Goal: Task Accomplishment & Management: Manage account settings

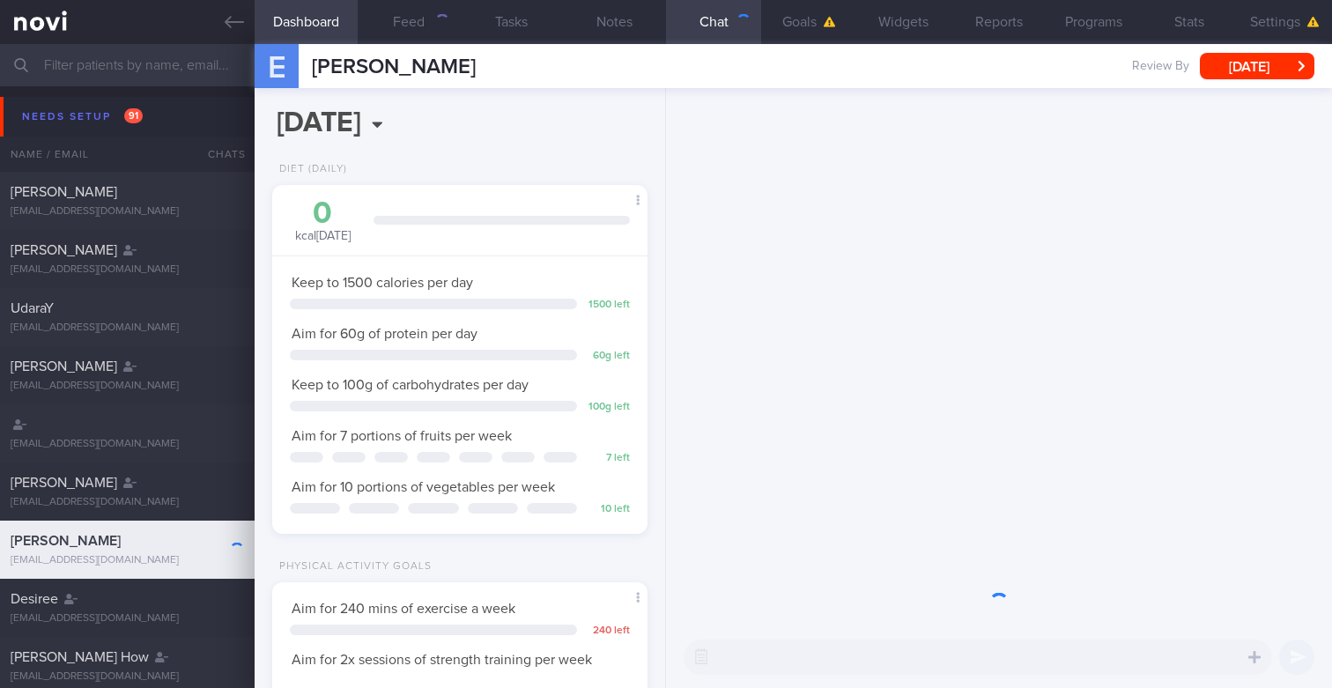
scroll to position [175, 351]
click at [219, 69] on input "text" at bounding box center [666, 65] width 1332 height 42
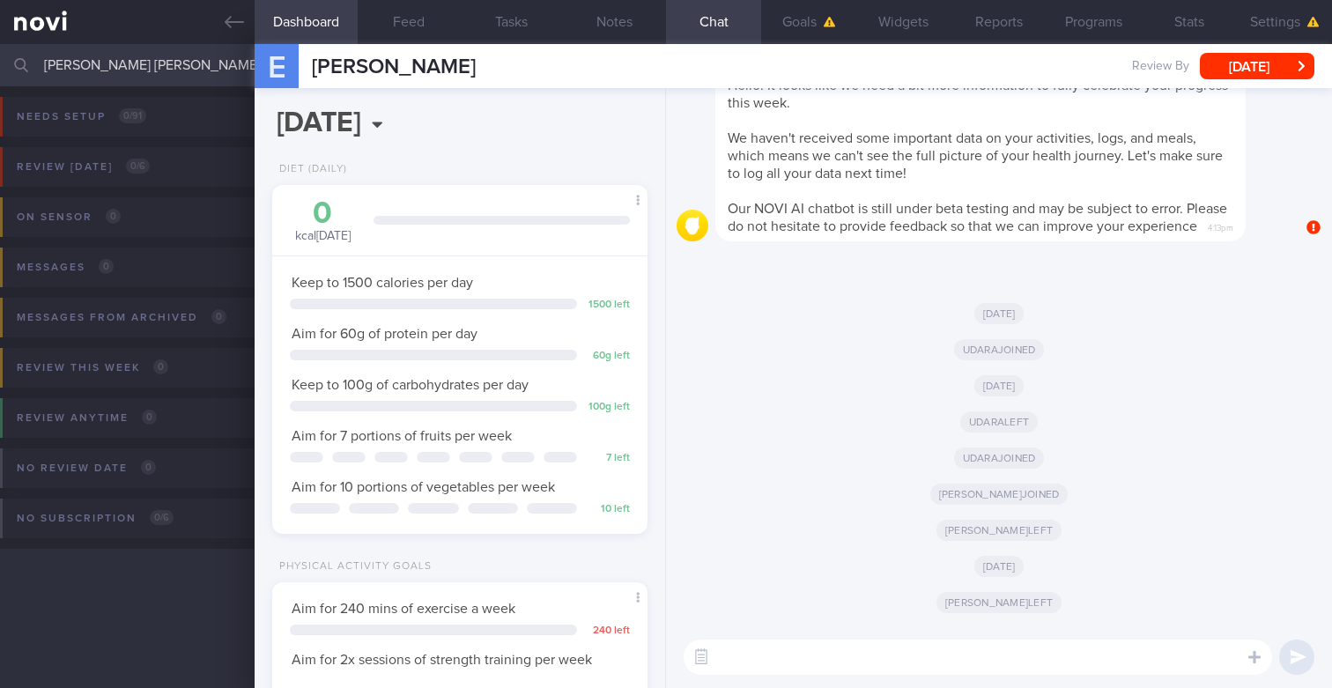
scroll to position [175, 351]
type input "Wilson Tan Wei Sheng"
click at [230, 17] on icon at bounding box center [234, 22] width 19 height 12
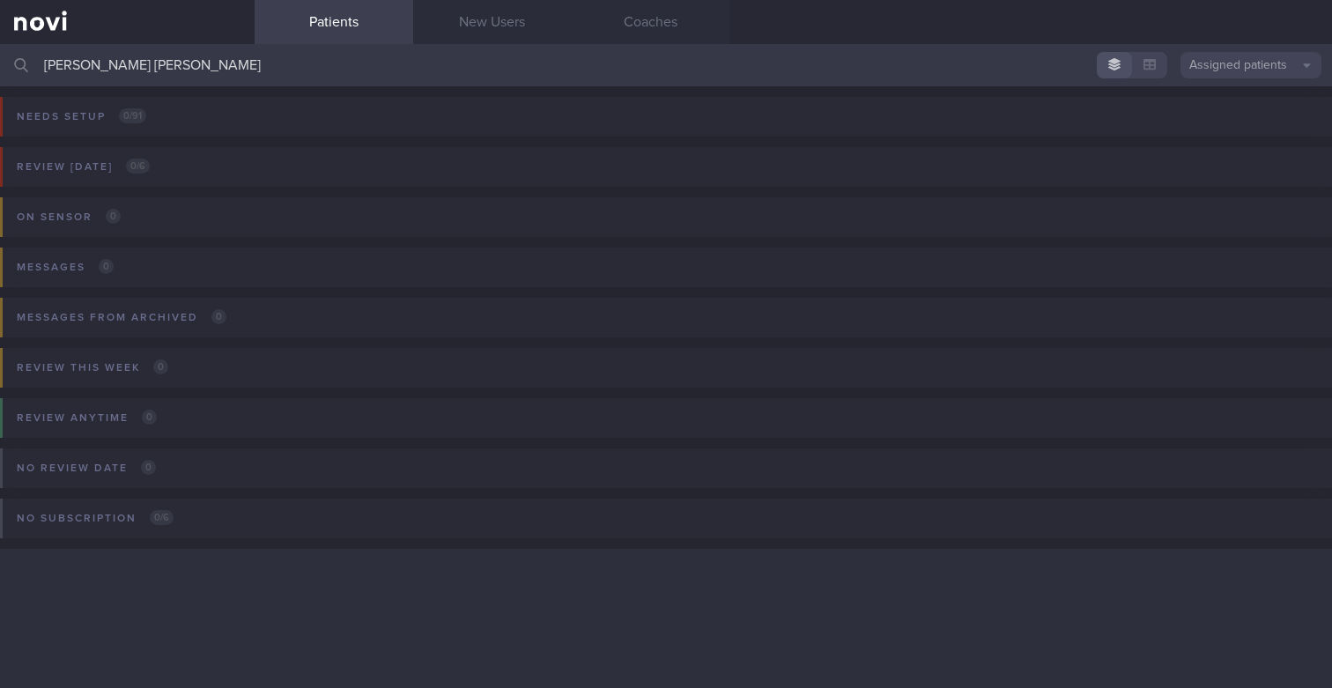
click at [1229, 73] on button "Assigned patients" at bounding box center [1250, 65] width 141 height 26
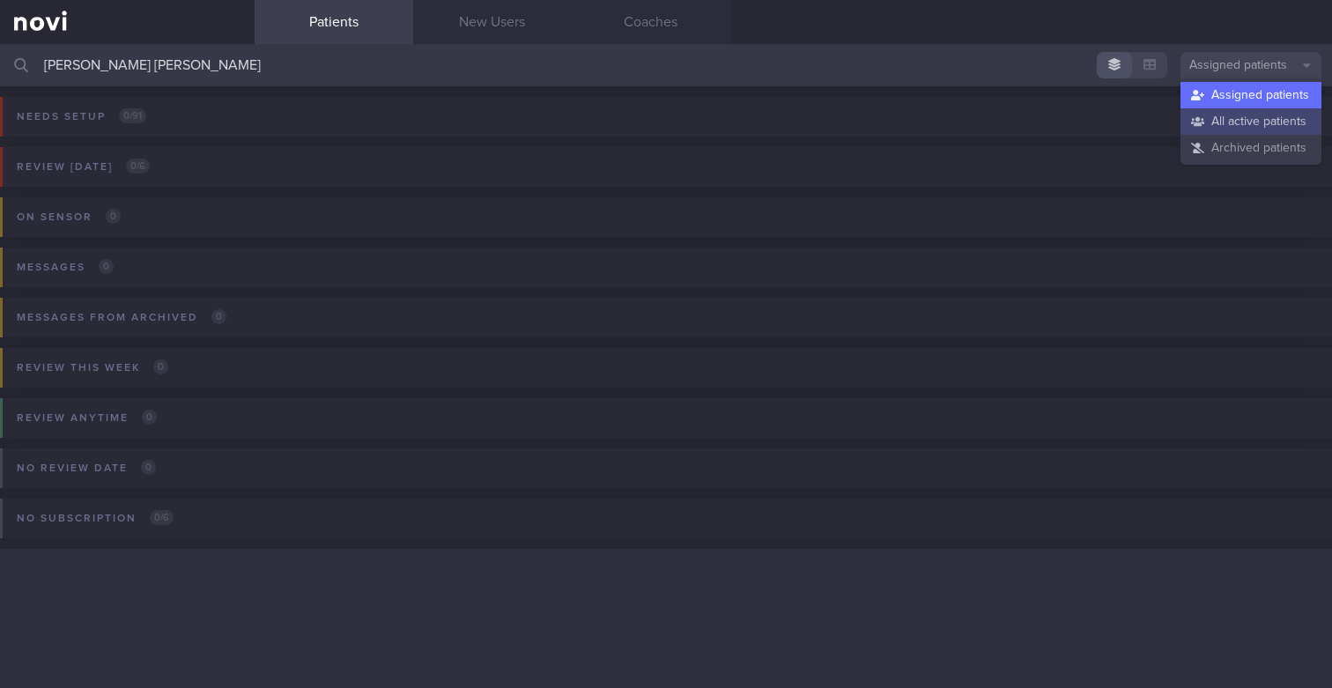
click at [1211, 113] on button "All active patients" at bounding box center [1250, 121] width 141 height 26
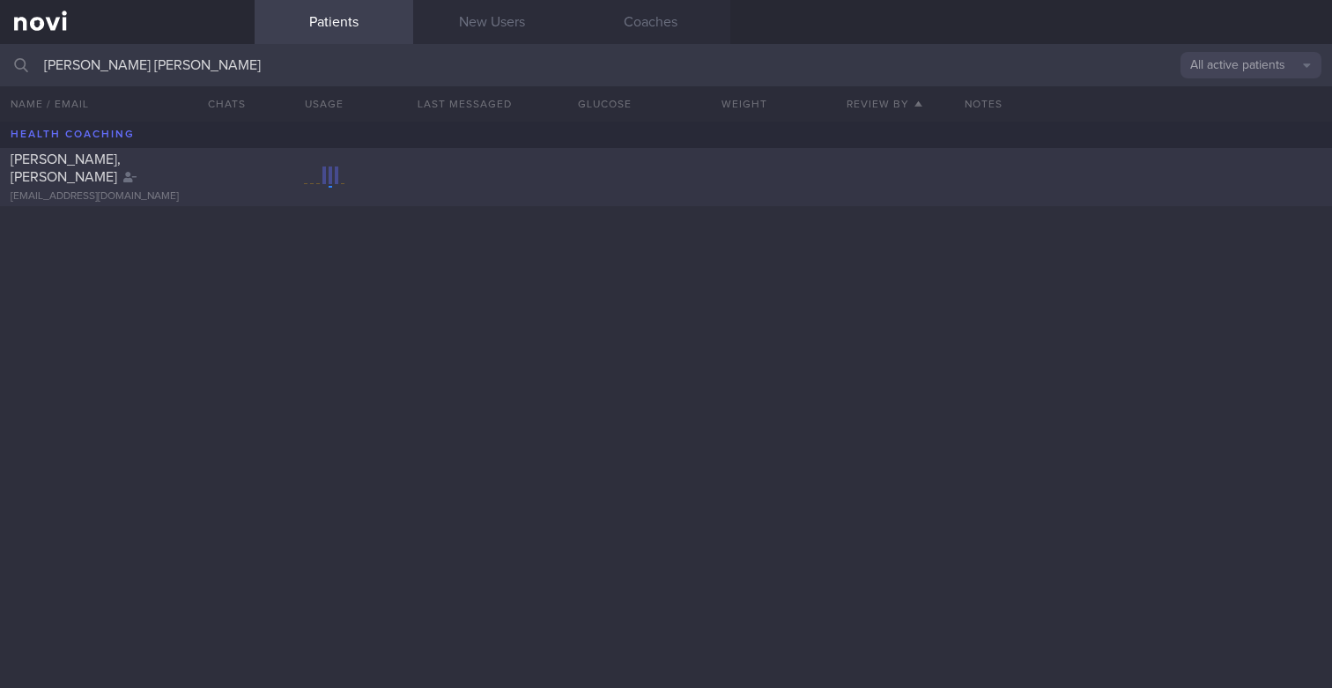
click at [422, 165] on div "TAN WEI SHENG, WILSON ims992003@gmail.com" at bounding box center [666, 177] width 1332 height 58
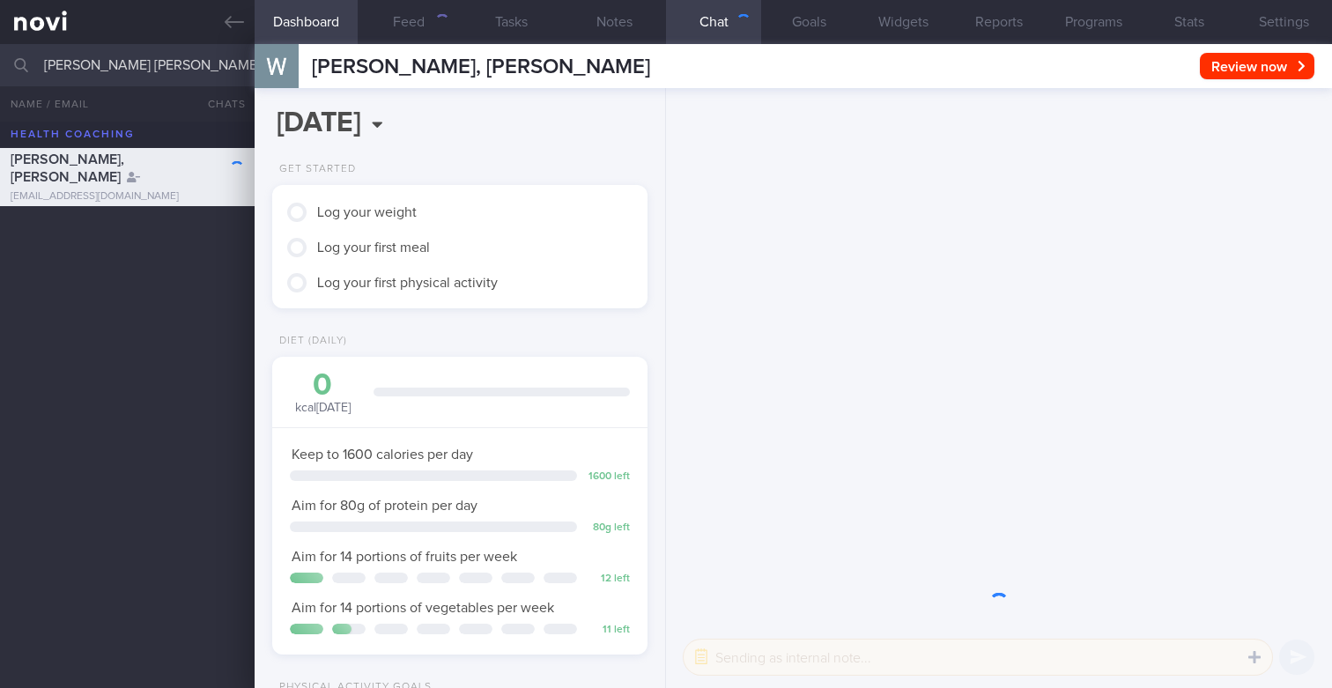
scroll to position [175, 351]
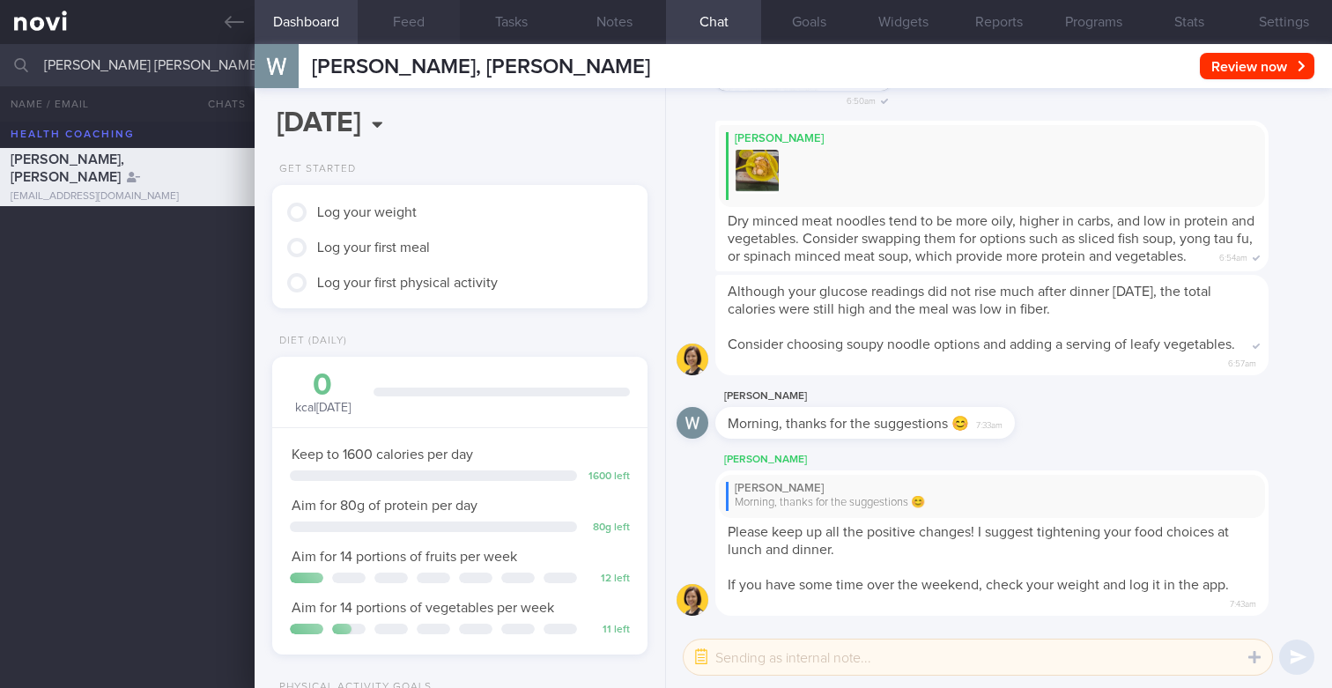
click at [415, 27] on button "Feed" at bounding box center [409, 22] width 103 height 44
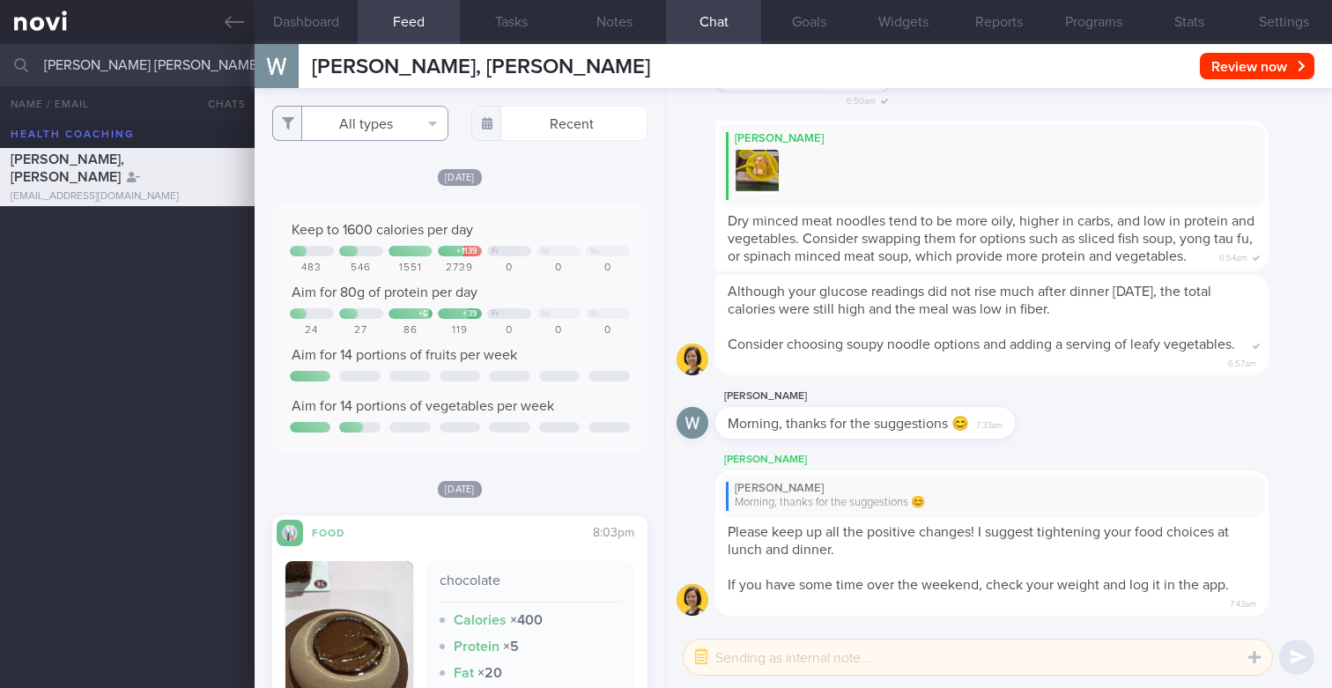
click at [414, 137] on button "All types" at bounding box center [360, 123] width 176 height 35
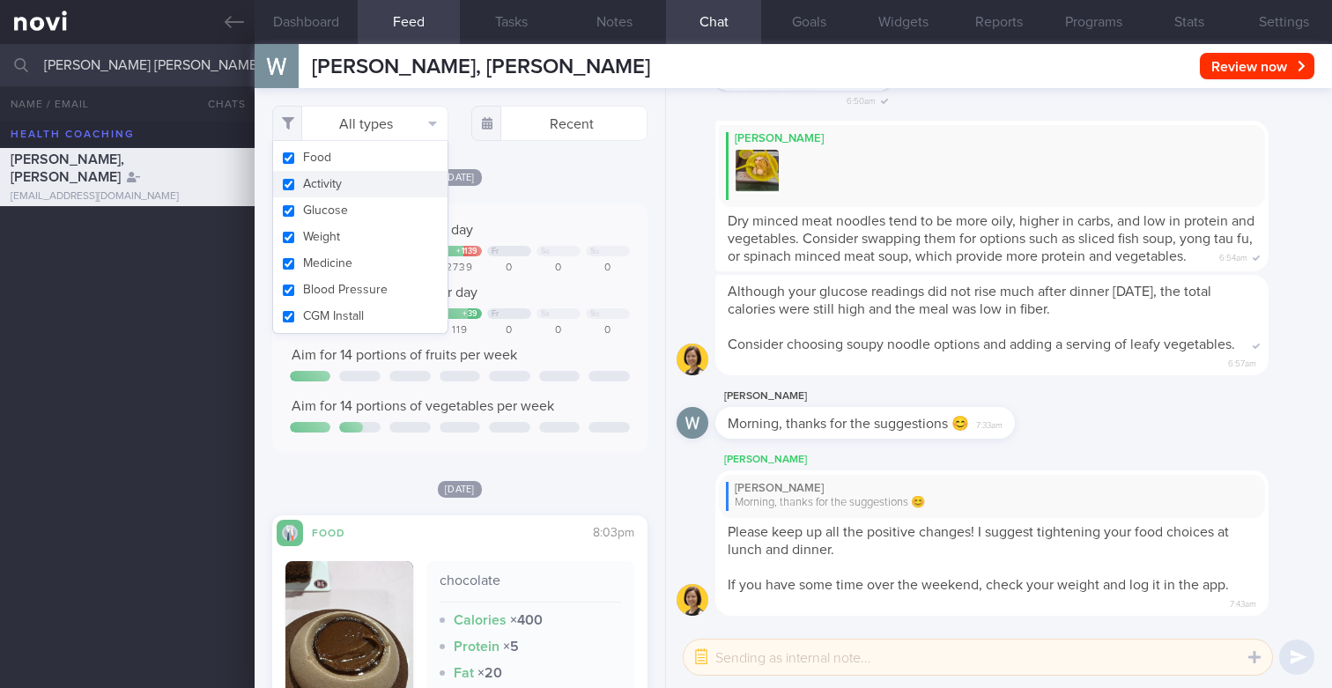
click at [347, 181] on button "Activity" at bounding box center [360, 184] width 174 height 26
checkbox input "false"
click at [347, 168] on button "Food" at bounding box center [360, 157] width 174 height 26
checkbox input "false"
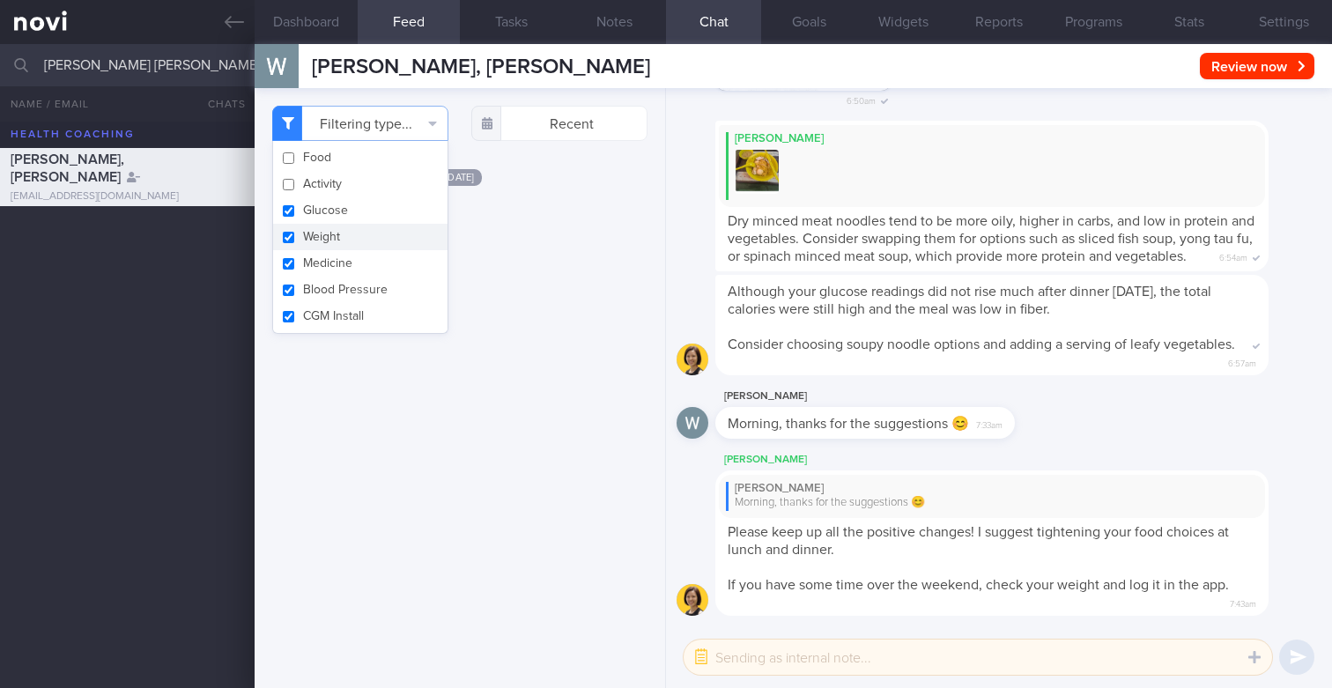
click at [335, 238] on button "Weight" at bounding box center [360, 237] width 174 height 26
checkbox input "false"
click at [328, 264] on button "Medicine" at bounding box center [360, 263] width 174 height 26
checkbox input "false"
click at [328, 285] on button "Blood Pressure" at bounding box center [360, 290] width 174 height 26
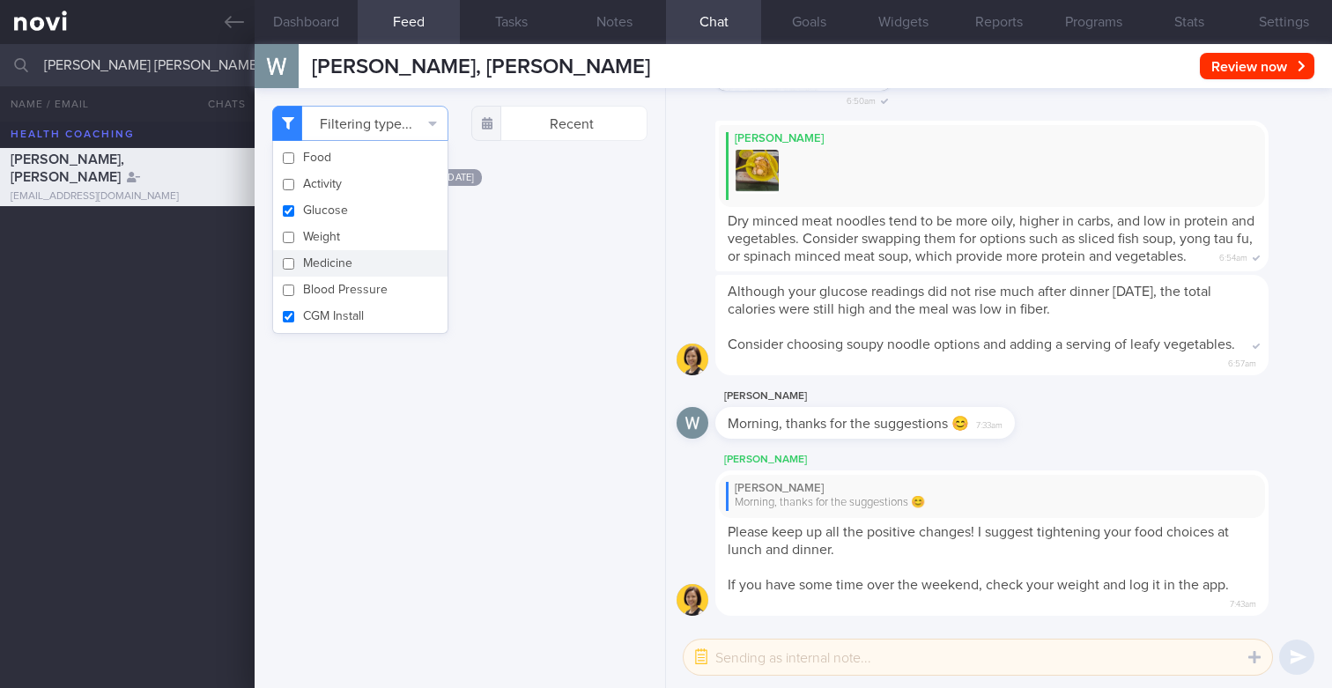
checkbox input "false"
click at [327, 309] on button "CGM Install" at bounding box center [360, 316] width 174 height 26
checkbox input "false"
click at [636, 267] on div "Filtering type... Food Activity Glucose Weight Medicine Blood Pressure CGM Inst…" at bounding box center [460, 388] width 410 height 600
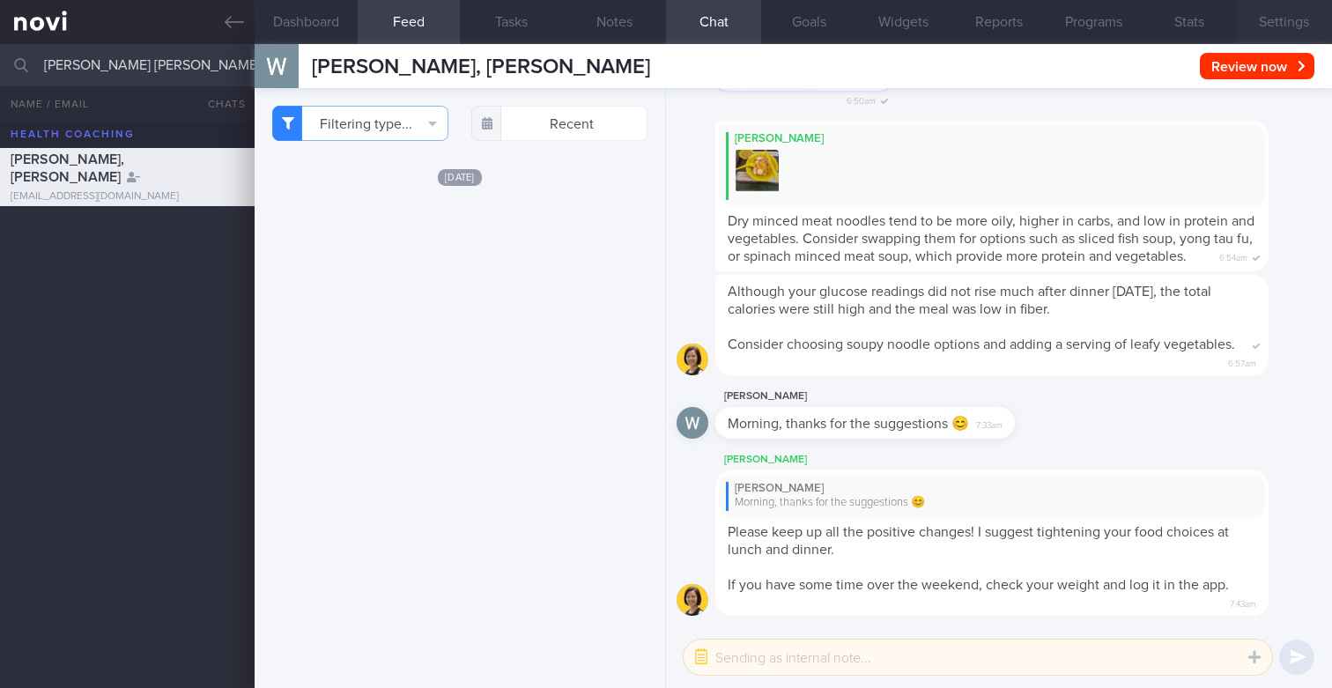
click at [1258, 27] on button "Settings" at bounding box center [1284, 22] width 95 height 44
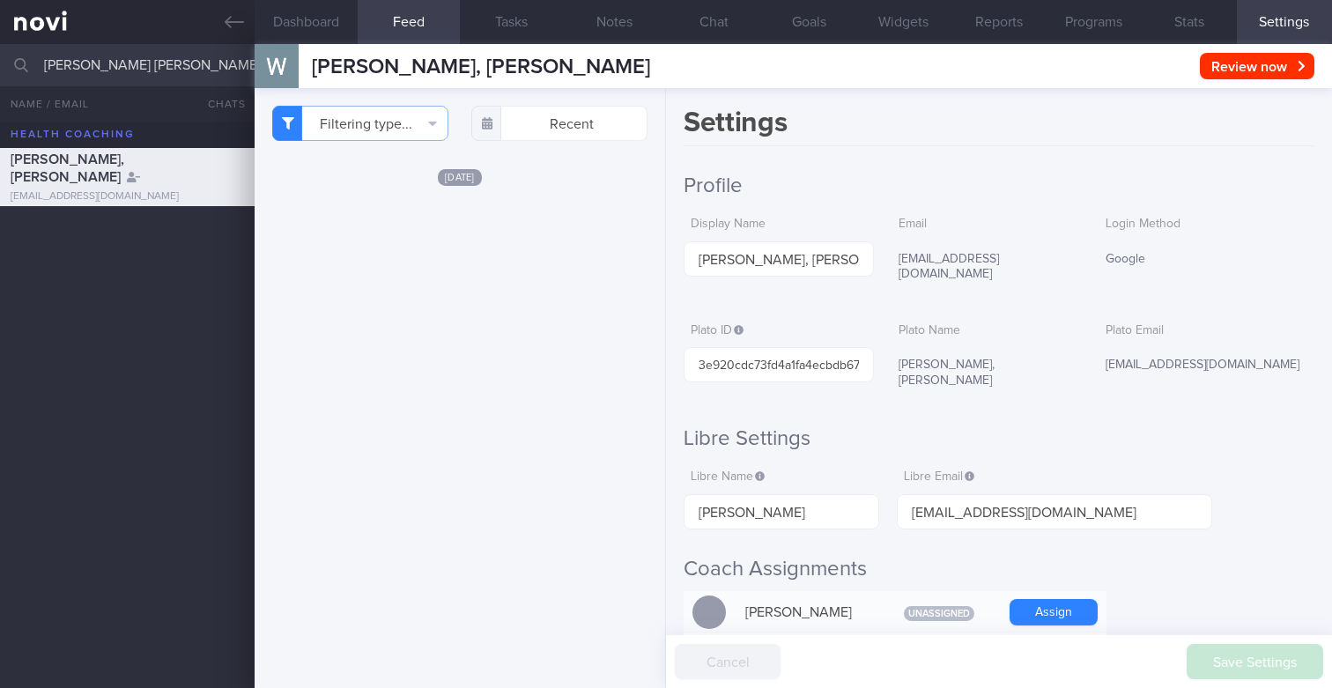
click at [925, 249] on div "ims992003@gmail.com" at bounding box center [985, 267] width 189 height 52
copy div "ims992003@gmail.com"
click at [939, 259] on div "ims992003@gmail.com" at bounding box center [985, 267] width 189 height 52
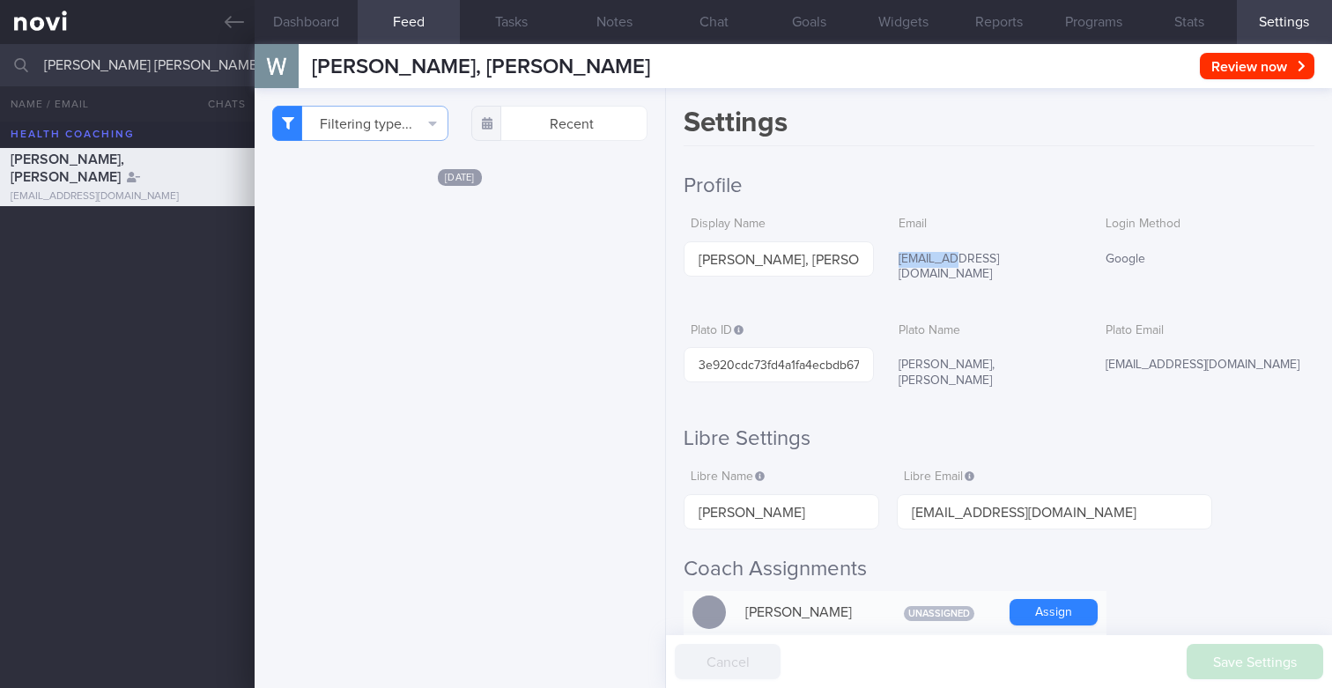
click at [939, 259] on div "ims992003@gmail.com" at bounding box center [985, 267] width 189 height 52
click at [997, 28] on button "Reports" at bounding box center [998, 22] width 95 height 44
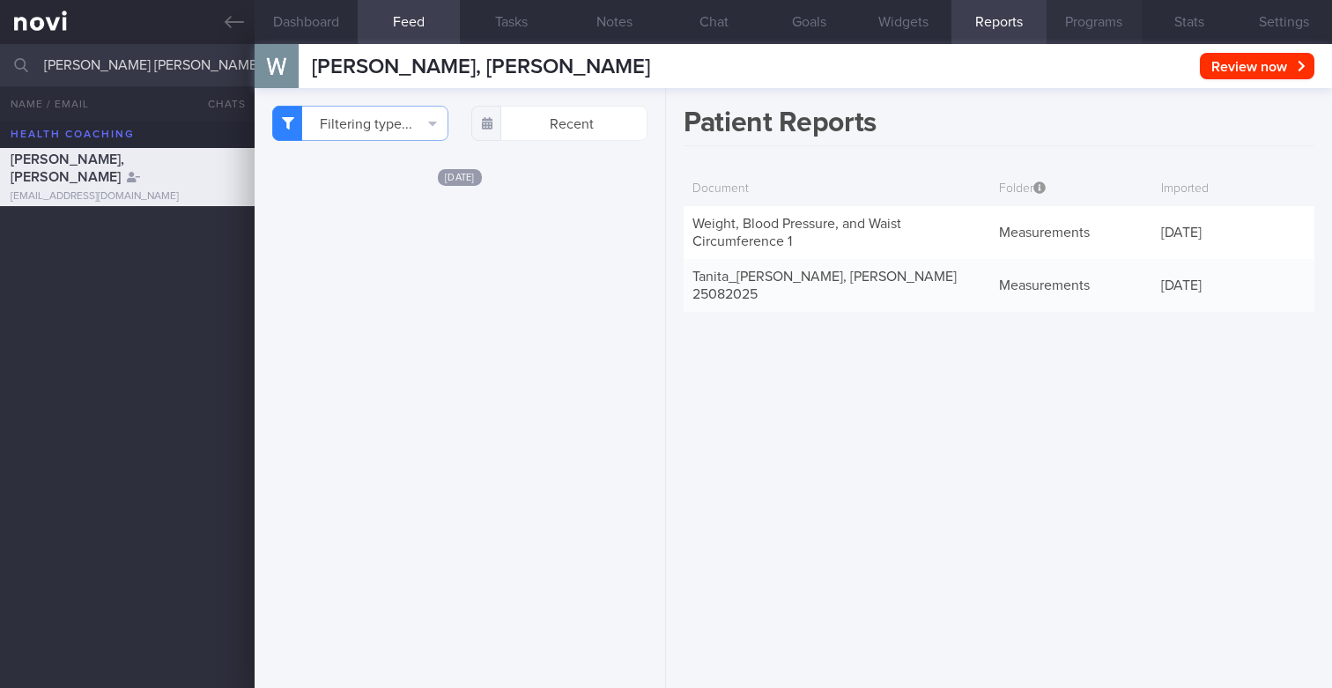
click at [1068, 24] on button "Programs" at bounding box center [1093, 22] width 95 height 44
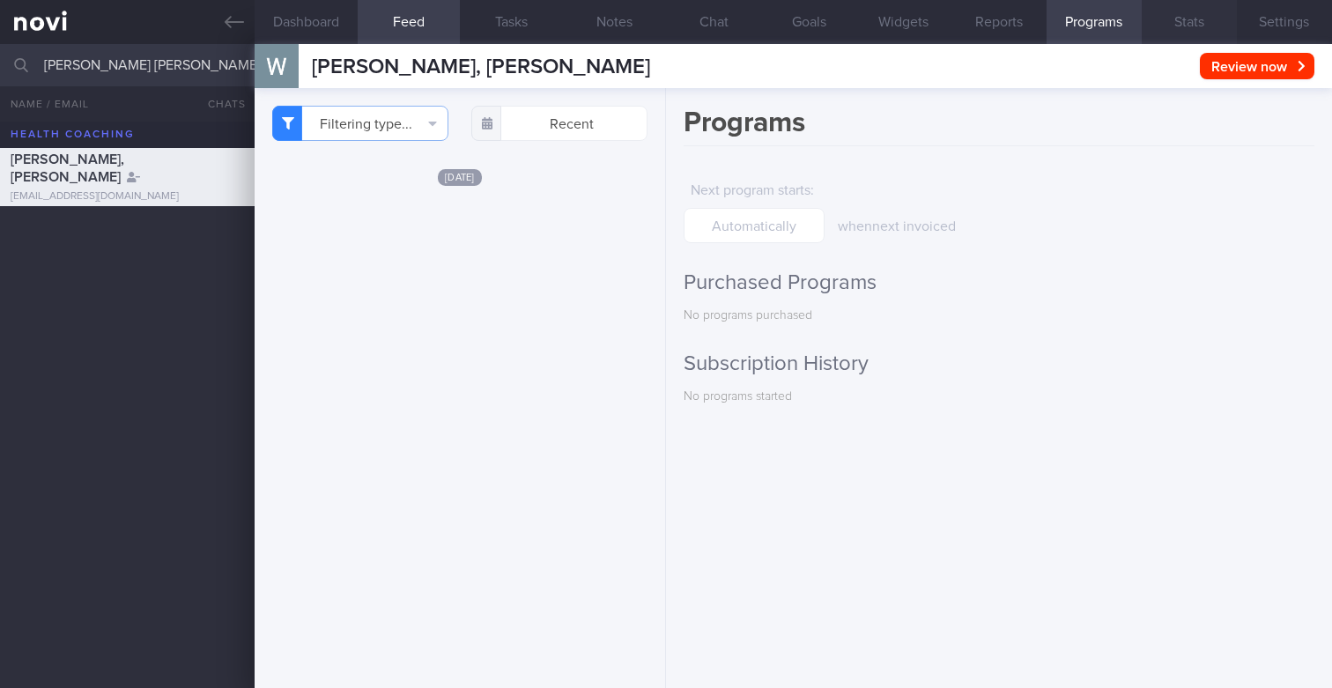
click at [1166, 27] on button "Stats" at bounding box center [1189, 22] width 95 height 44
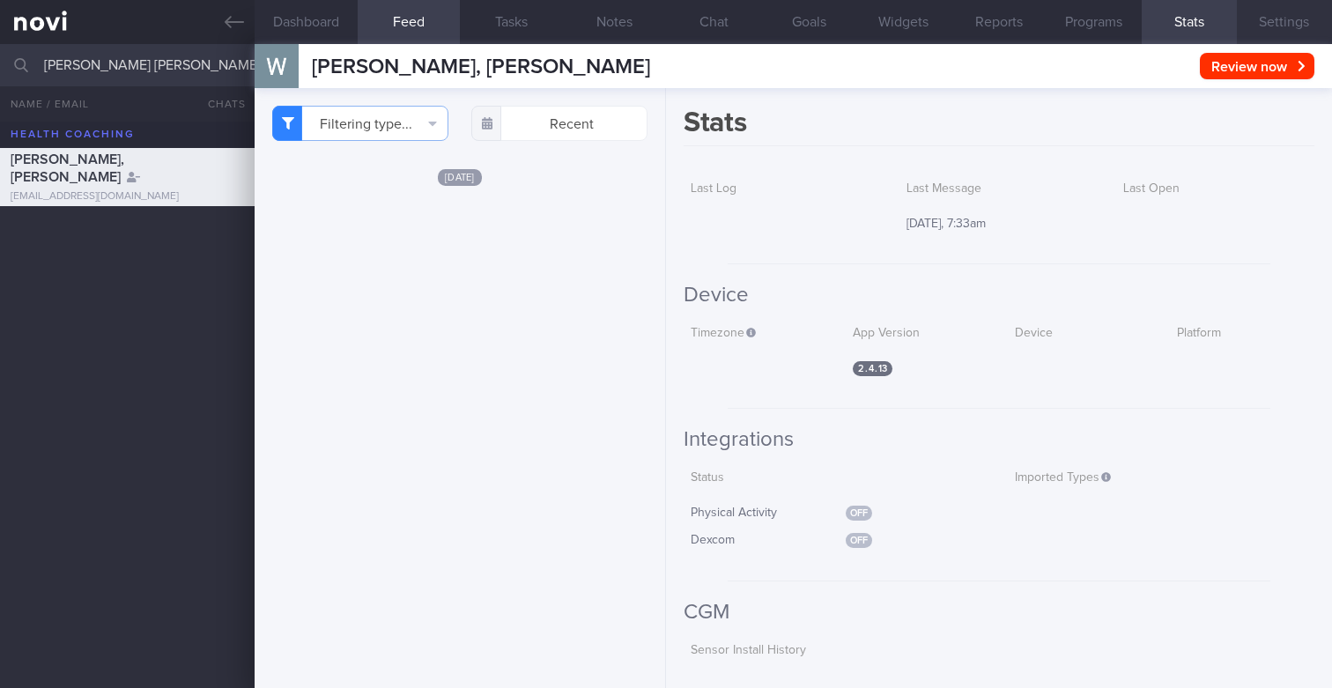
click at [1261, 11] on button "Settings" at bounding box center [1284, 22] width 95 height 44
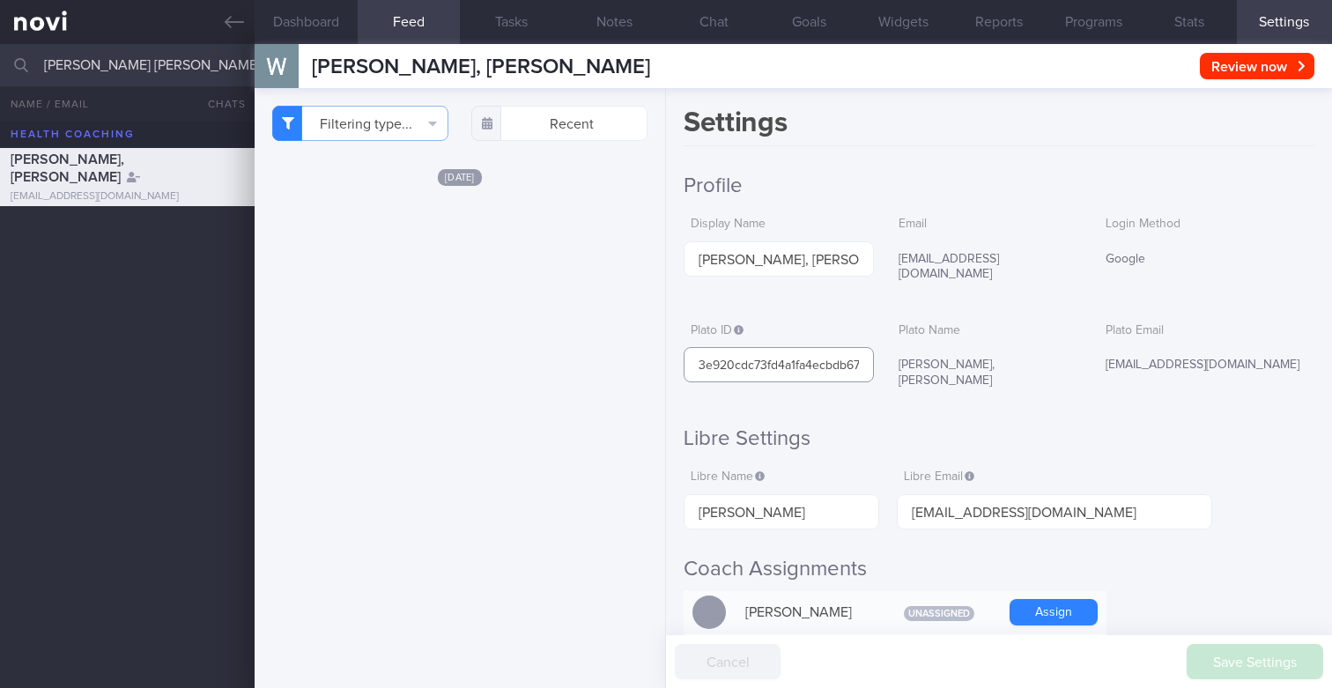
click at [778, 347] on input "3e920cdc73fd4a1fa4ecbdb6747f1249" at bounding box center [778, 364] width 189 height 35
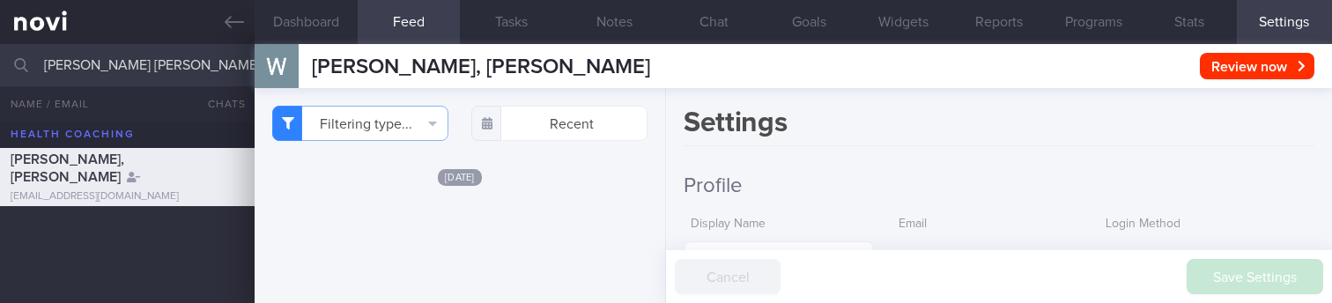
click at [622, 186] on div "[DATE]" at bounding box center [459, 176] width 375 height 18
click at [1176, 19] on button "Stats" at bounding box center [1189, 22] width 95 height 44
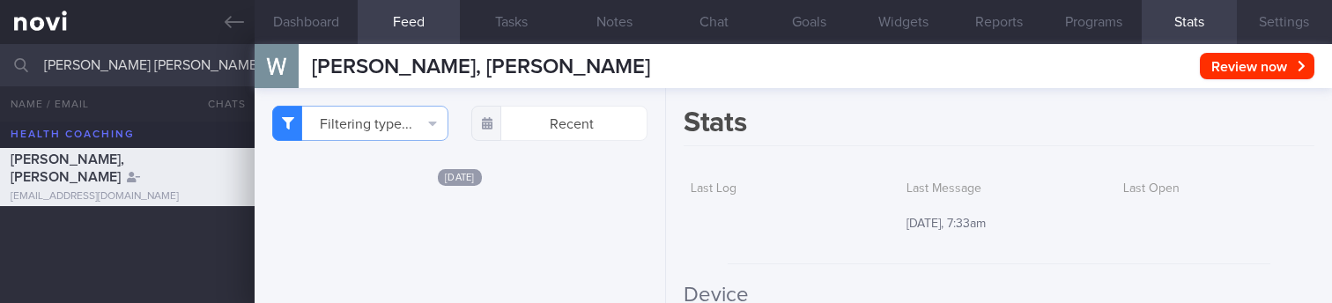
click at [1265, 23] on button "Settings" at bounding box center [1284, 22] width 95 height 44
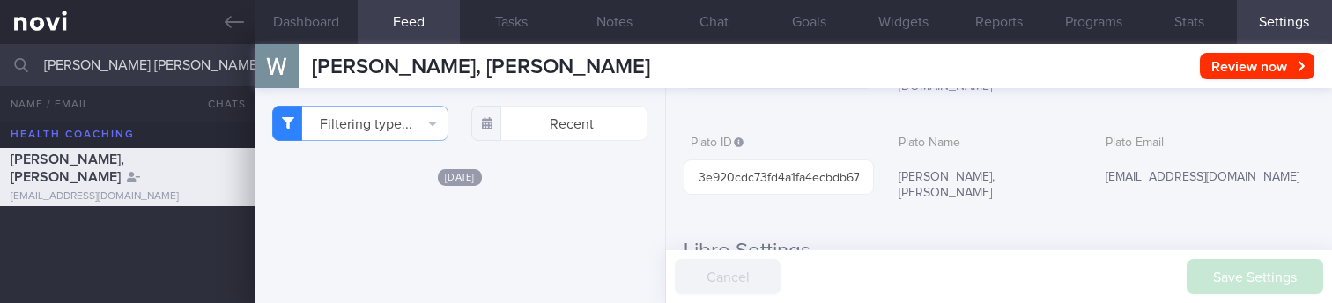
scroll to position [209, 0]
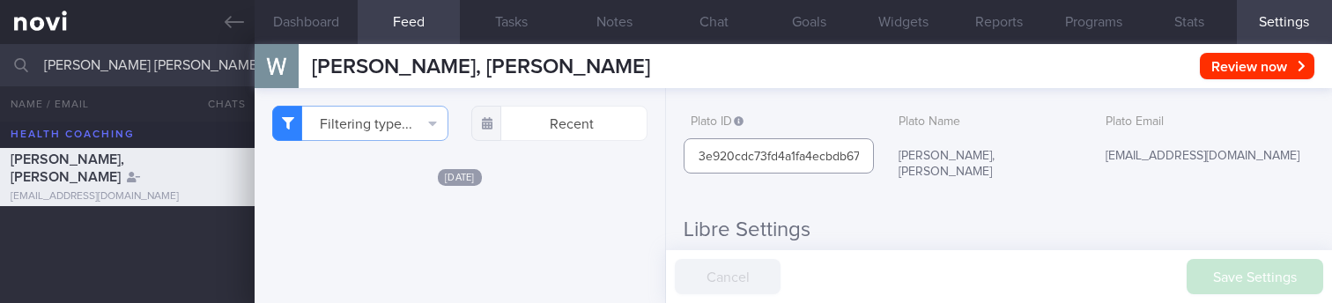
click at [807, 147] on input "3e920cdc73fd4a1fa4ecbdb6747f1249" at bounding box center [778, 155] width 189 height 35
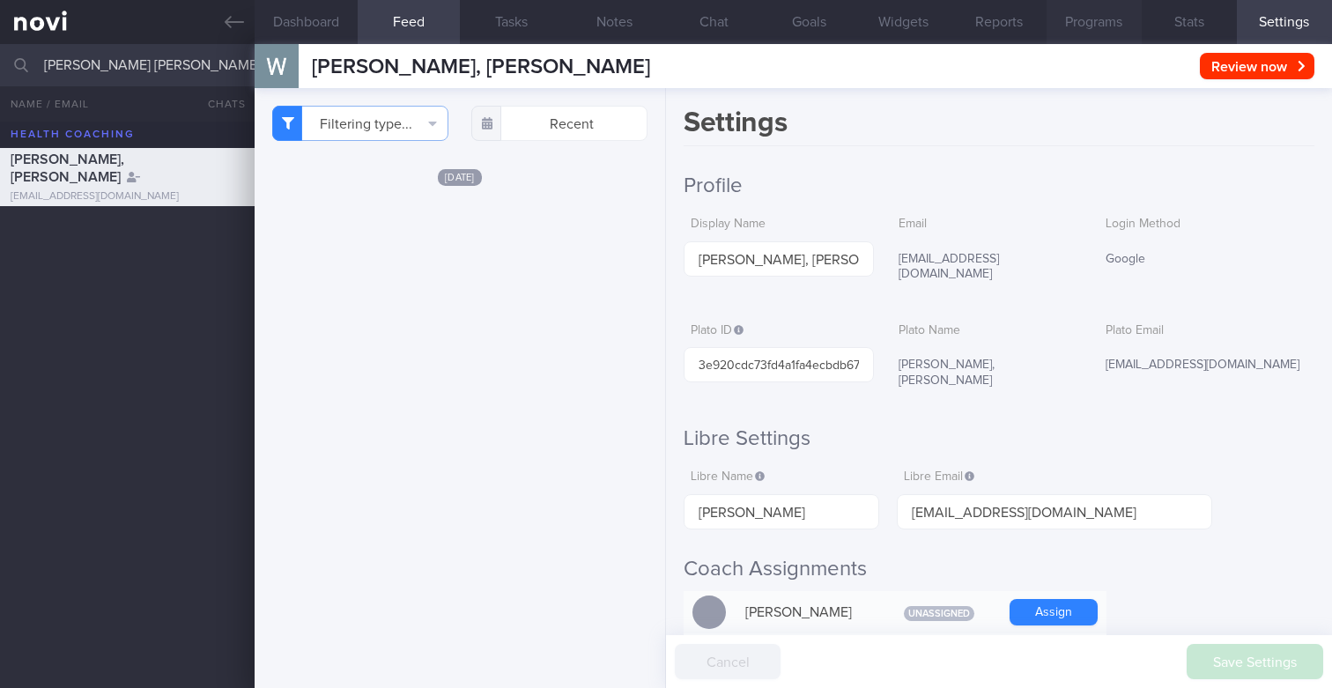
click at [1094, 21] on button "Programs" at bounding box center [1093, 22] width 95 height 44
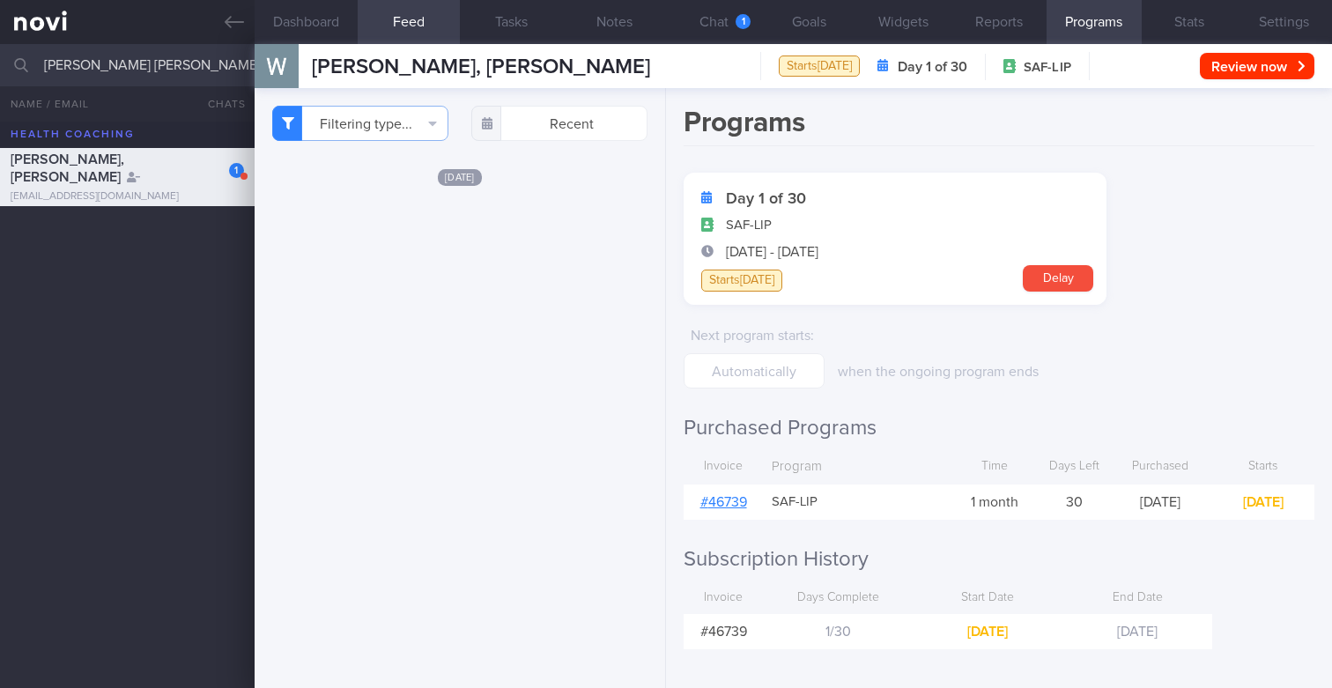
scroll to position [5, 0]
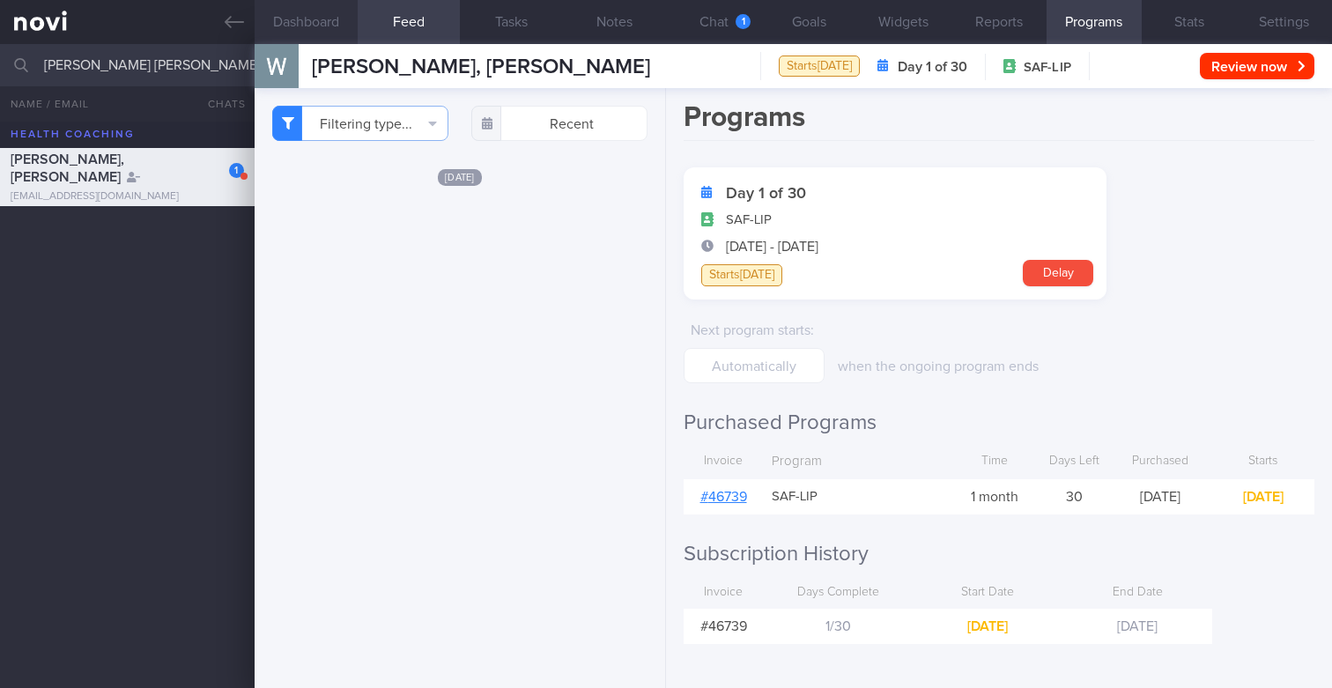
click at [340, 18] on button "Dashboard" at bounding box center [306, 22] width 103 height 44
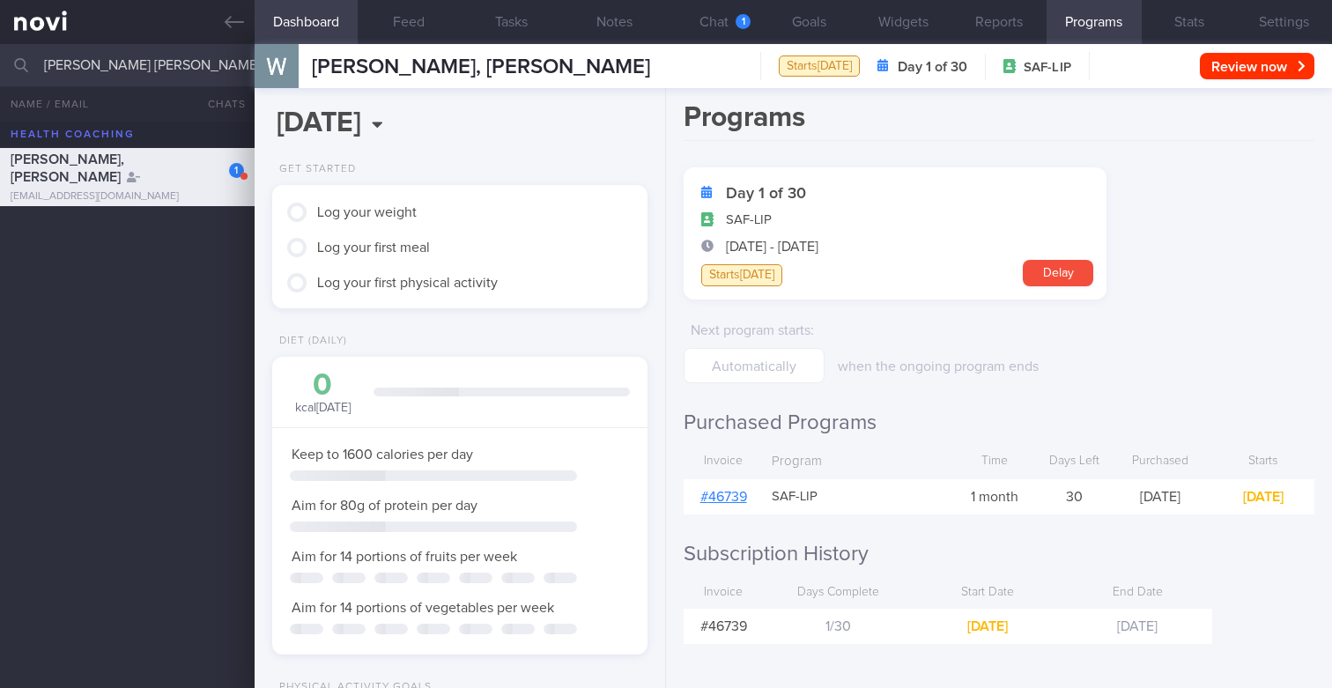
scroll to position [197, 344]
click at [401, 24] on button "Feed" at bounding box center [409, 22] width 103 height 44
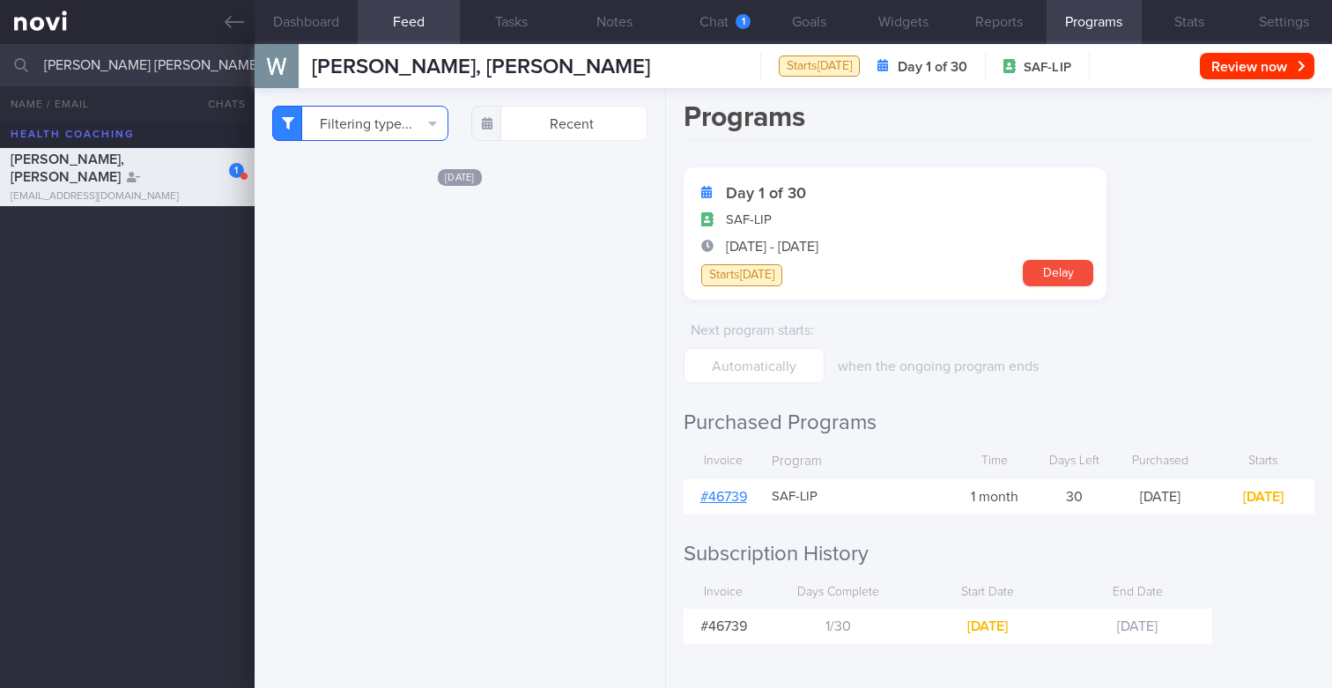
click at [376, 122] on button "Filtering type..." at bounding box center [360, 123] width 176 height 35
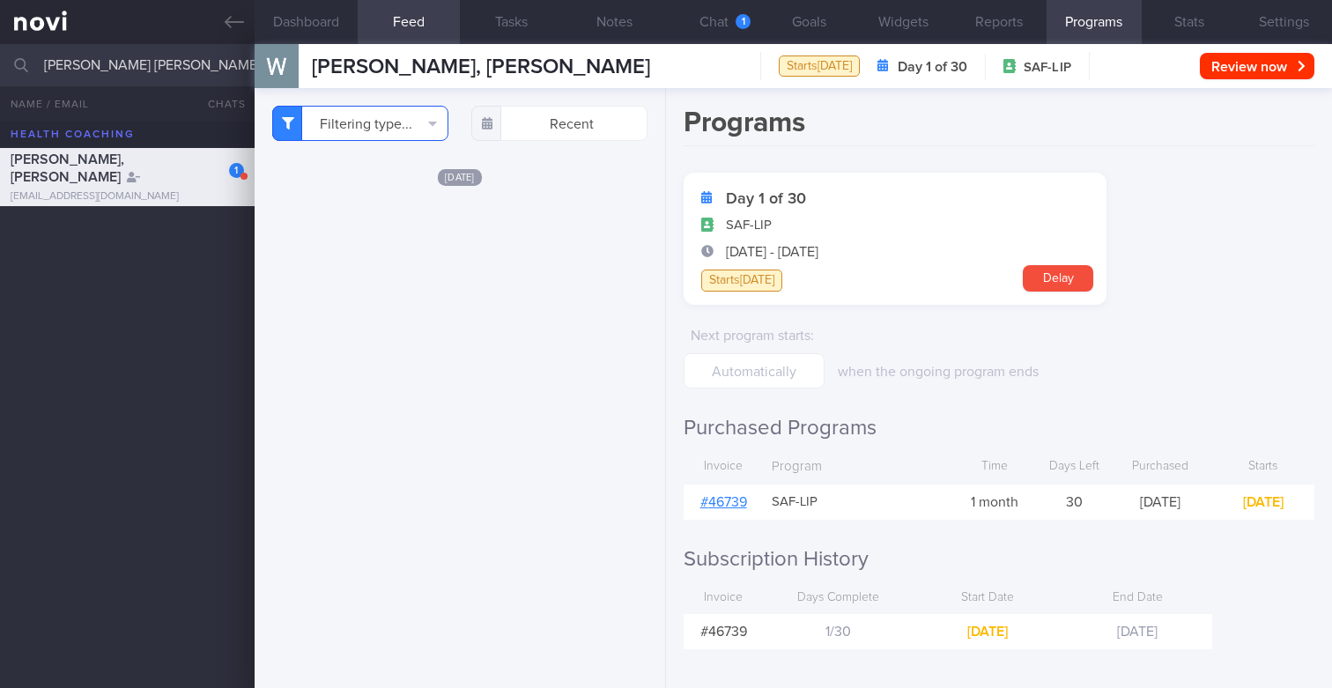
click at [394, 125] on button "Filtering type..." at bounding box center [360, 123] width 176 height 35
click at [696, 21] on button "Chat 1" at bounding box center [713, 22] width 95 height 44
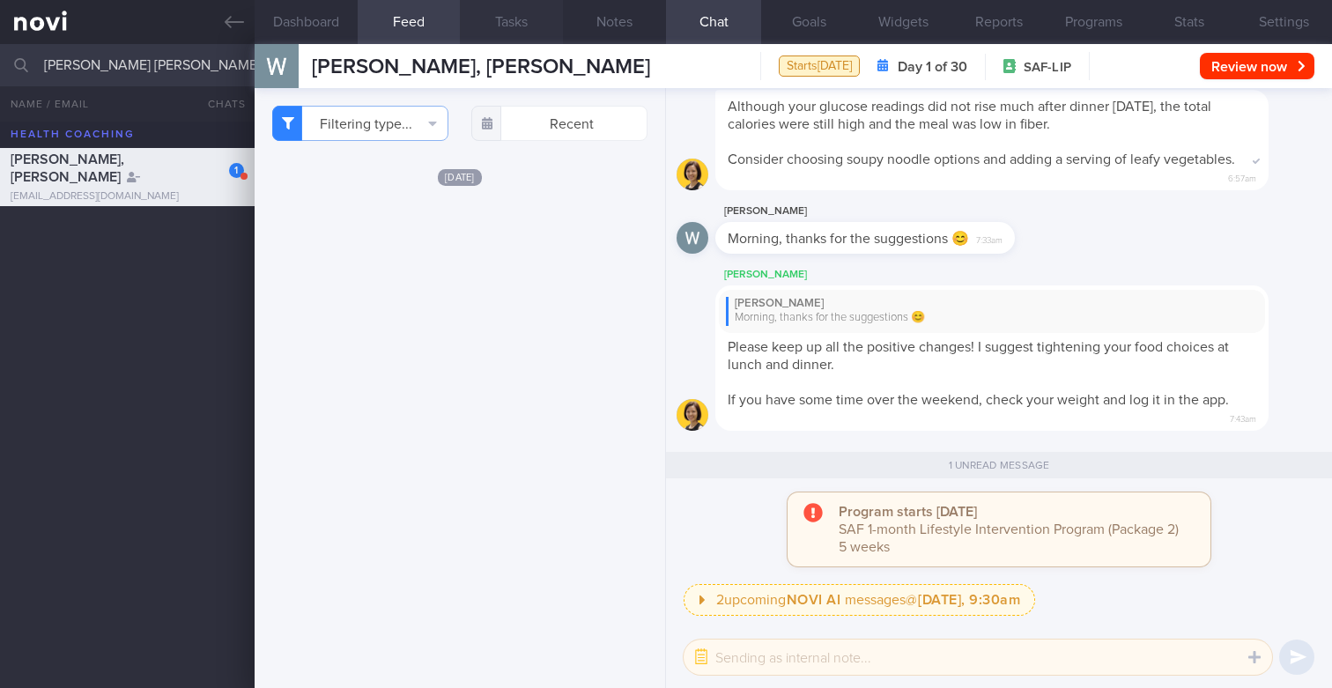
click at [515, 37] on button "Tasks" at bounding box center [511, 22] width 103 height 44
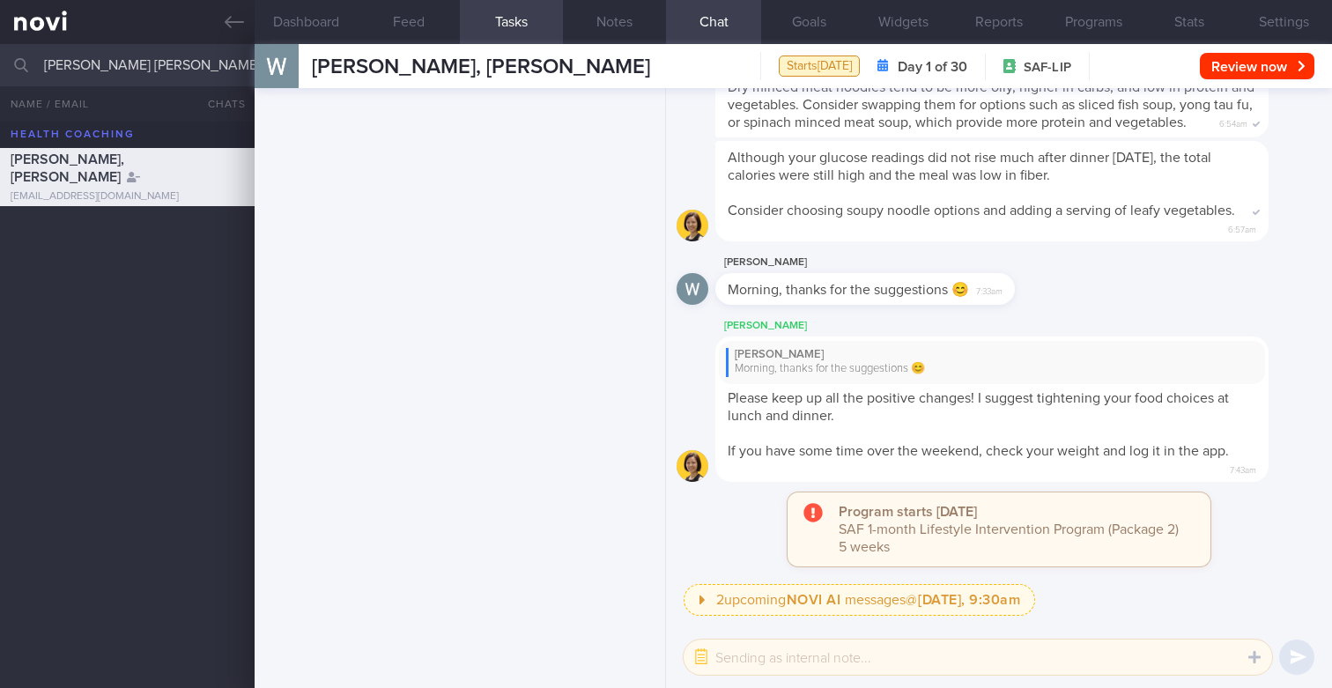
click at [154, 48] on input "Wilson Tan Wei Sheng" at bounding box center [666, 65] width 1332 height 42
type input "Toshita Suvarna Kumar Chettranda"
click at [163, 229] on div "Toshita Suvarna Kumar Chettranda" at bounding box center [125, 220] width 229 height 18
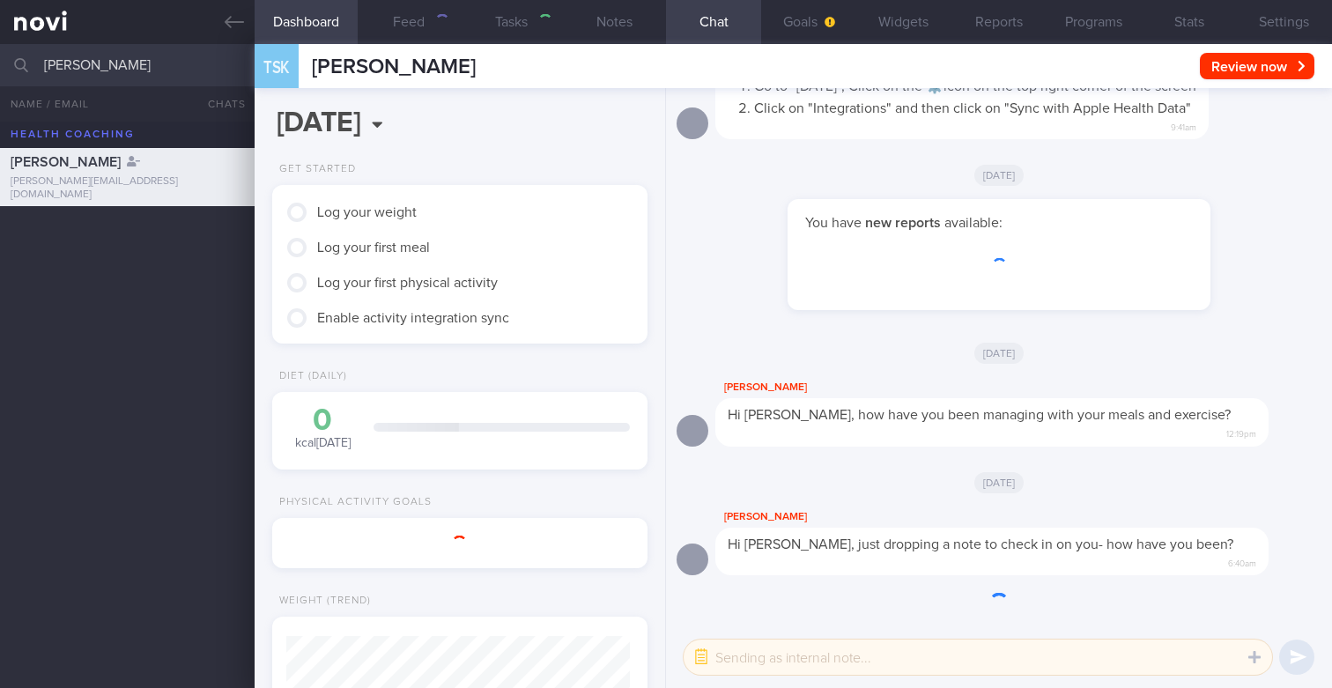
scroll to position [197, 344]
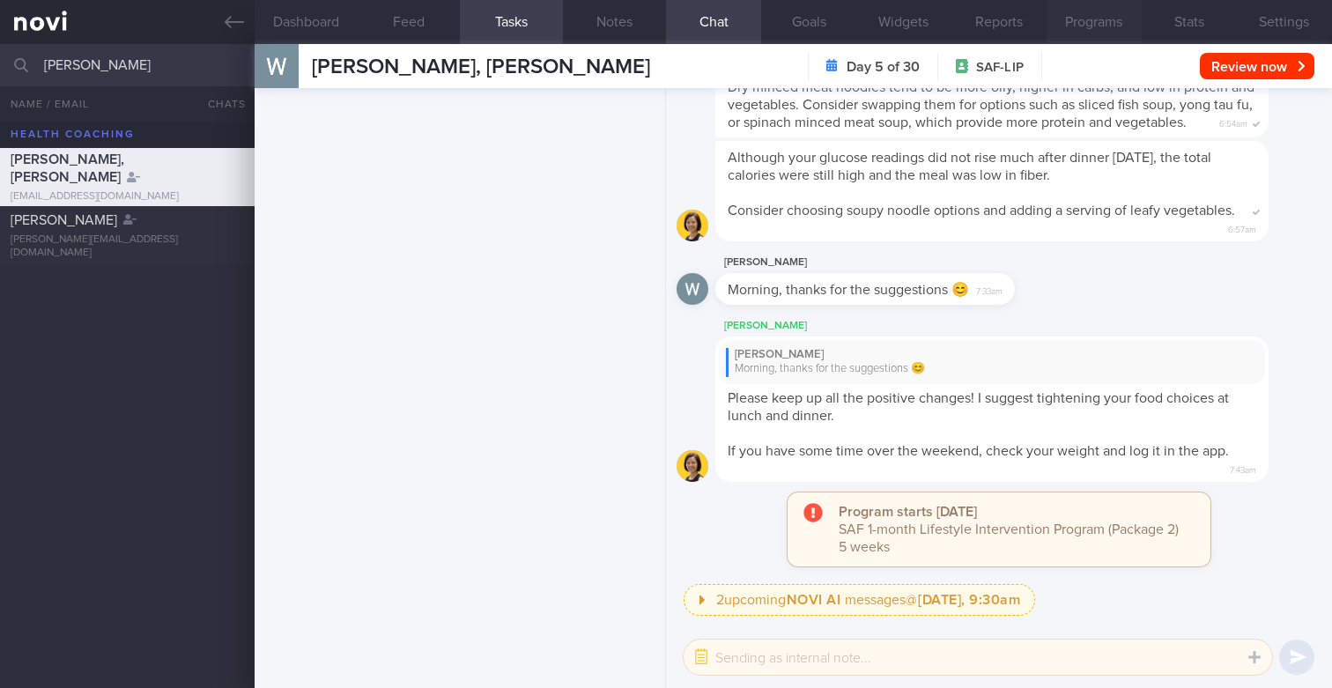
click at [1098, 23] on button "Programs" at bounding box center [1093, 22] width 95 height 44
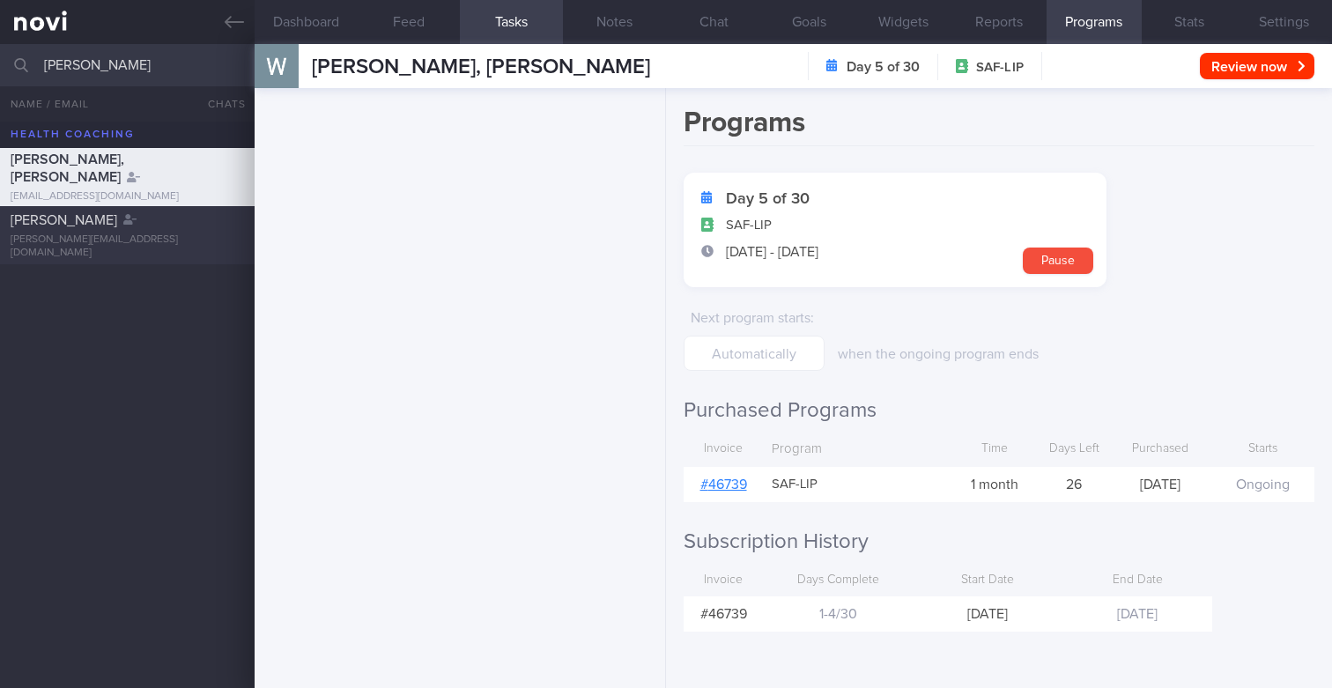
click at [152, 229] on div "Toshita Suvarna Kumar Chettranda" at bounding box center [125, 220] width 229 height 18
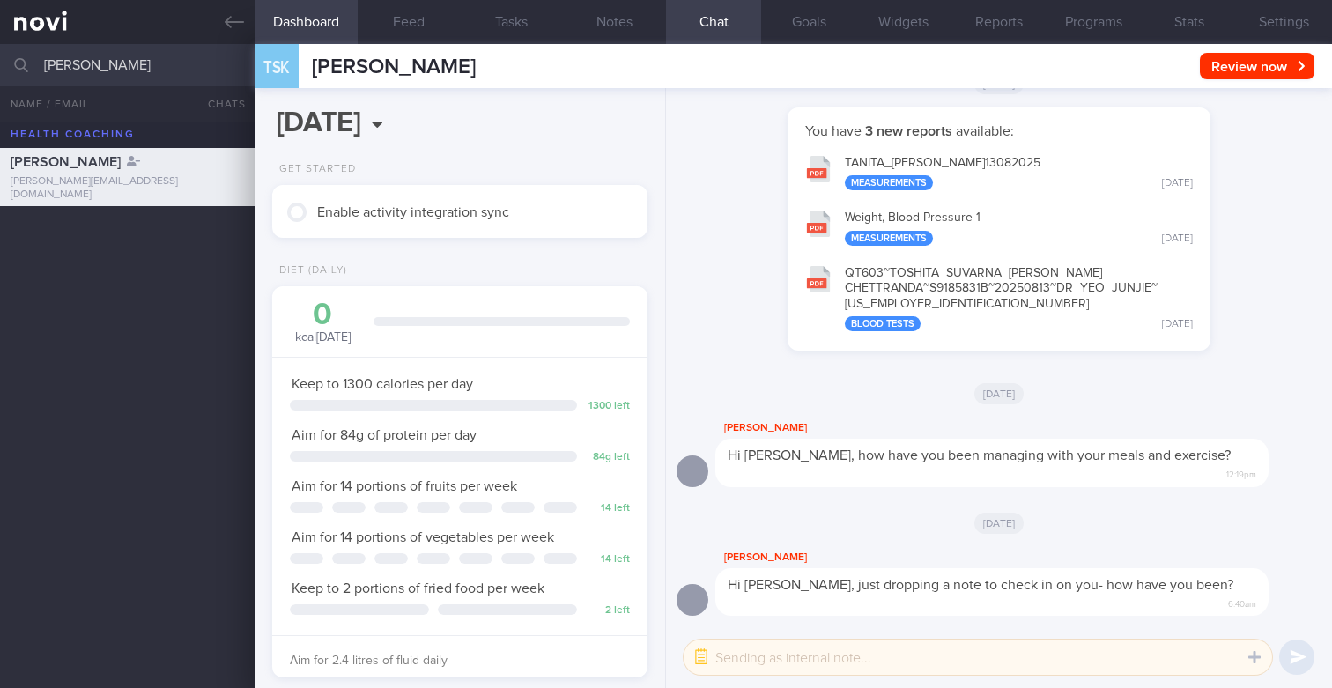
scroll to position [197, 344]
click at [1077, 29] on button "Programs" at bounding box center [1093, 22] width 95 height 44
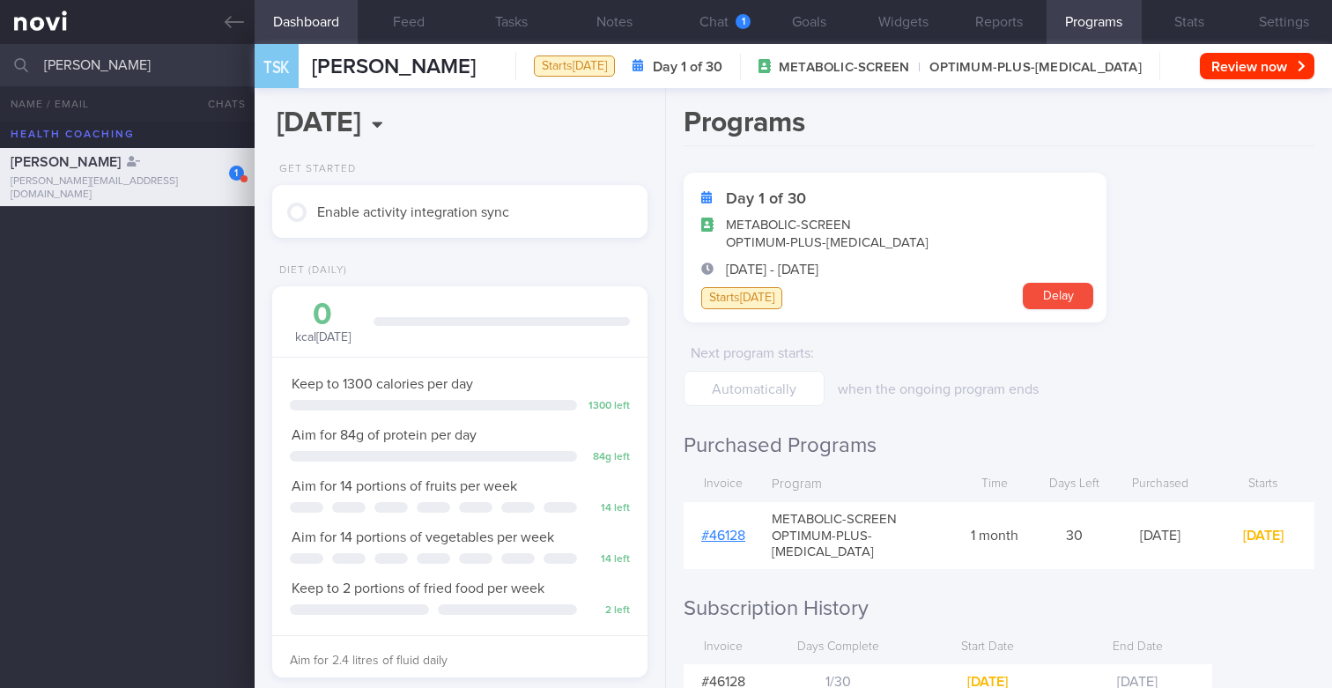
drag, startPoint x: 312, startPoint y: 69, endPoint x: 567, endPoint y: 68, distance: 255.4
click at [567, 68] on div "TSK Toshita Suvarna Kumar Chettranda Toshita Suvarna Kumar Chettranda toshita.c…" at bounding box center [793, 66] width 1077 height 44
click at [1271, 32] on button "Settings" at bounding box center [1284, 22] width 95 height 44
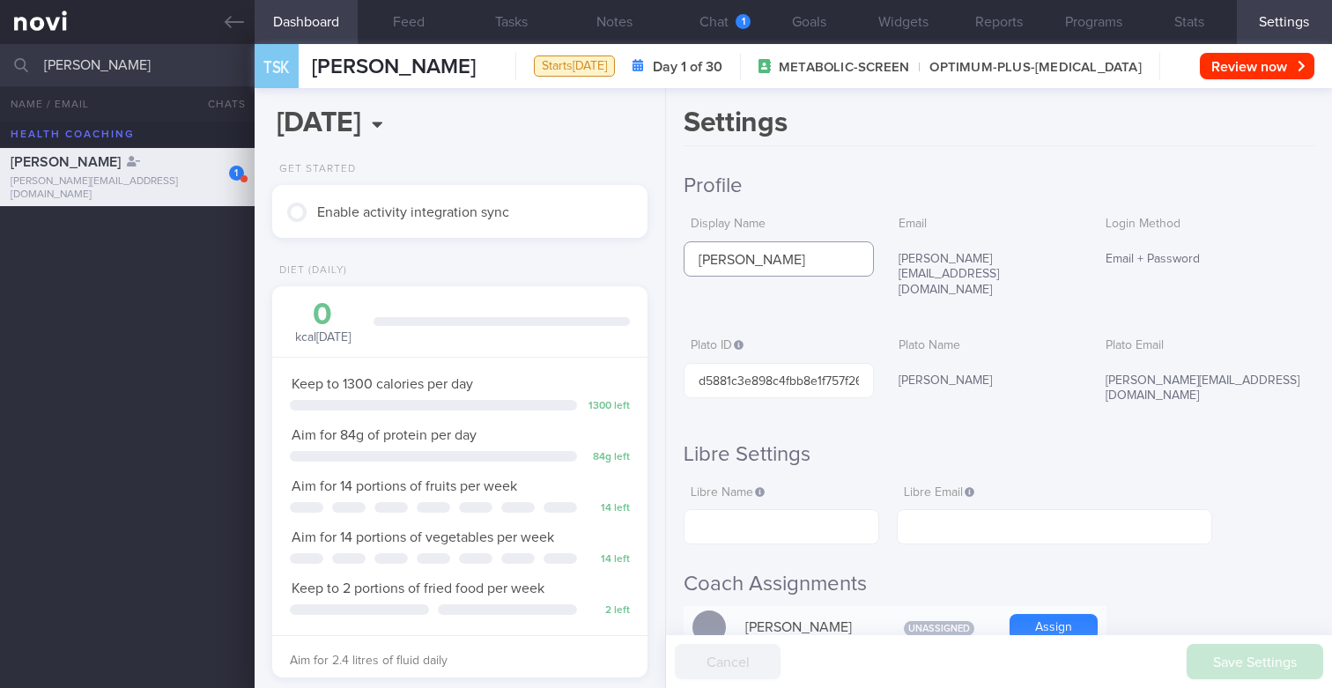
click at [788, 255] on input "Toshita Suvarna Kumar Chettranda" at bounding box center [778, 258] width 189 height 35
click at [1084, 25] on button "Programs" at bounding box center [1093, 22] width 95 height 44
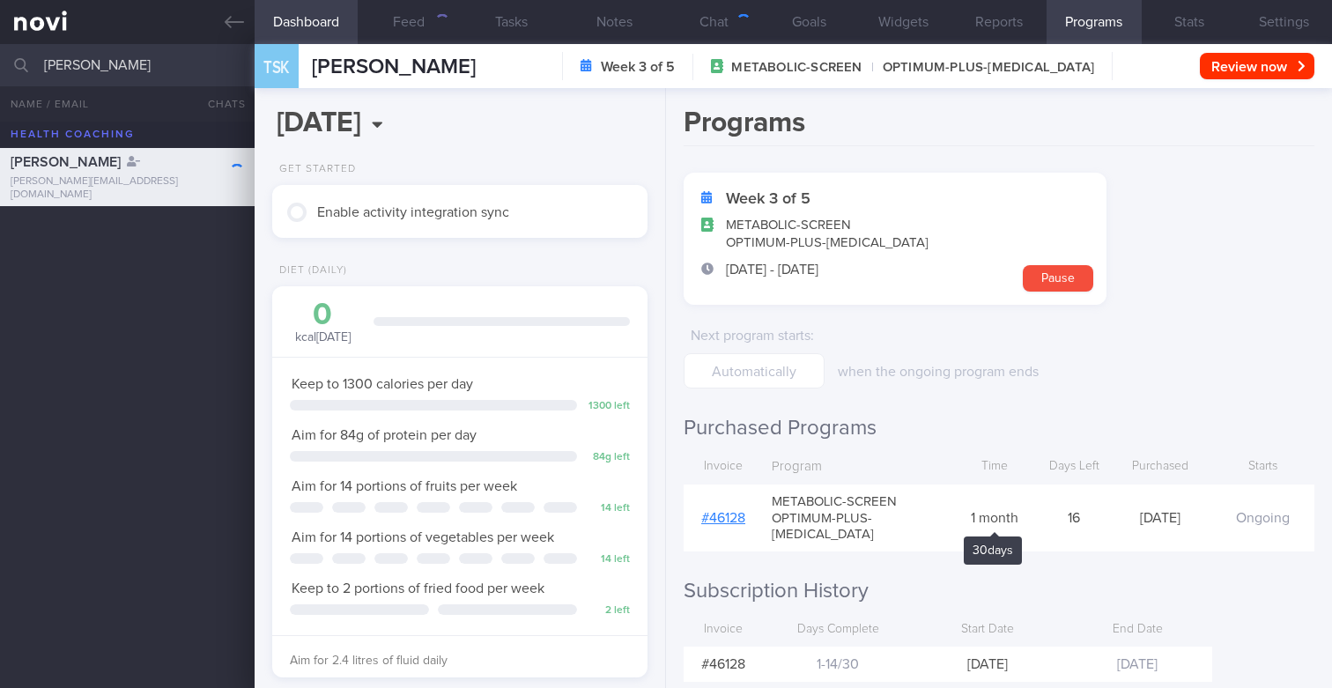
scroll to position [21, 0]
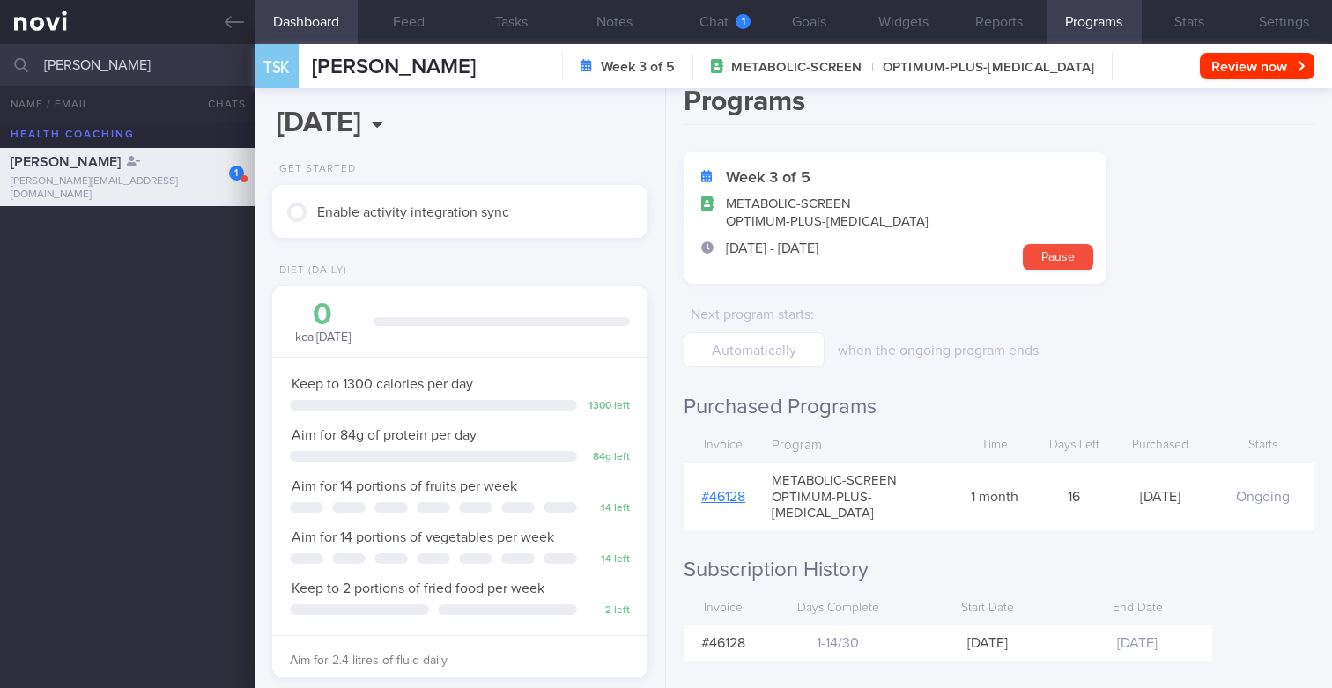
click at [186, 62] on input "[PERSON_NAME]" at bounding box center [666, 65] width 1332 height 42
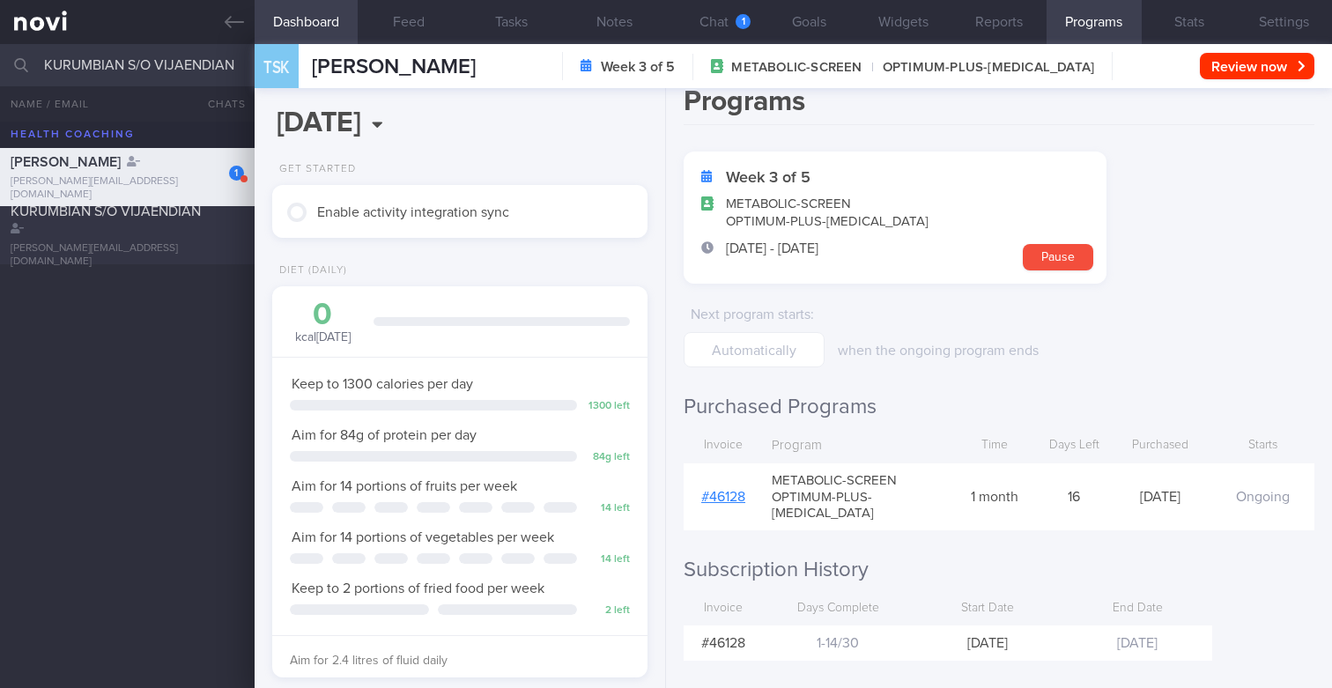
type input "KURUMBIAN S/O VIJAENDIAN"
click at [71, 237] on div "KURUMBIAN S/O VIJAENDIAN" at bounding box center [125, 220] width 229 height 35
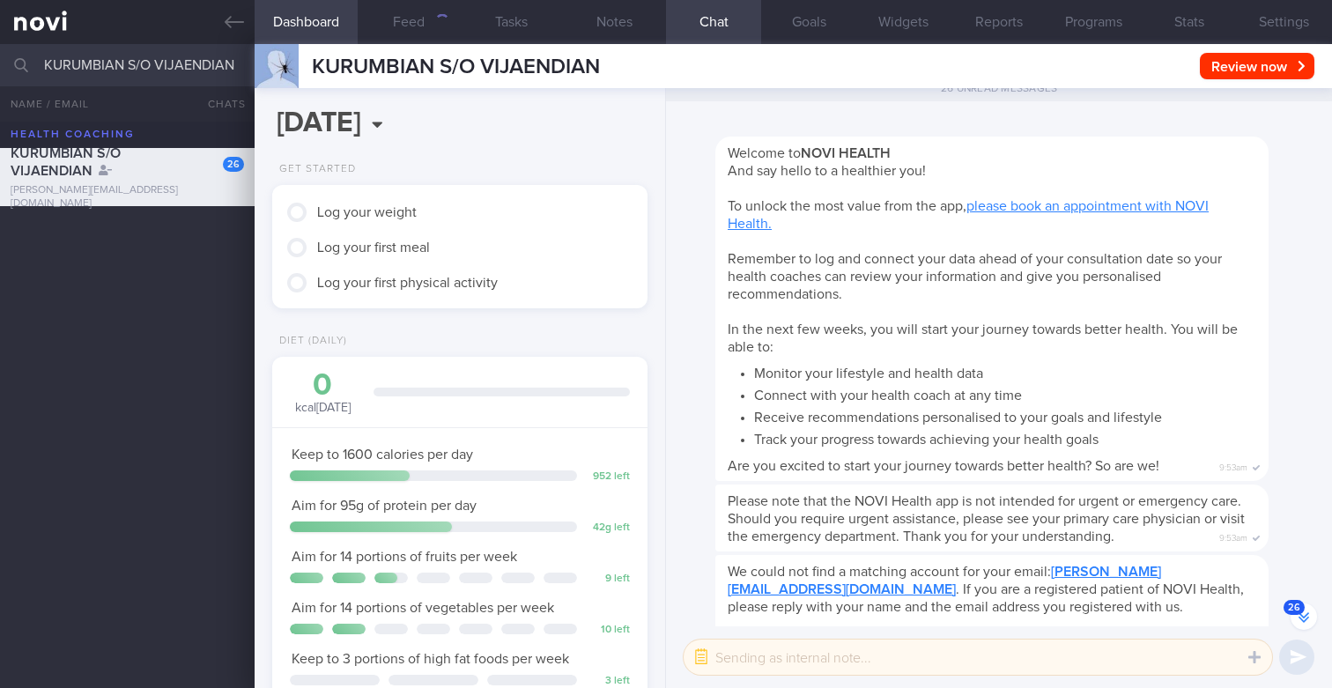
scroll to position [-3684, 0]
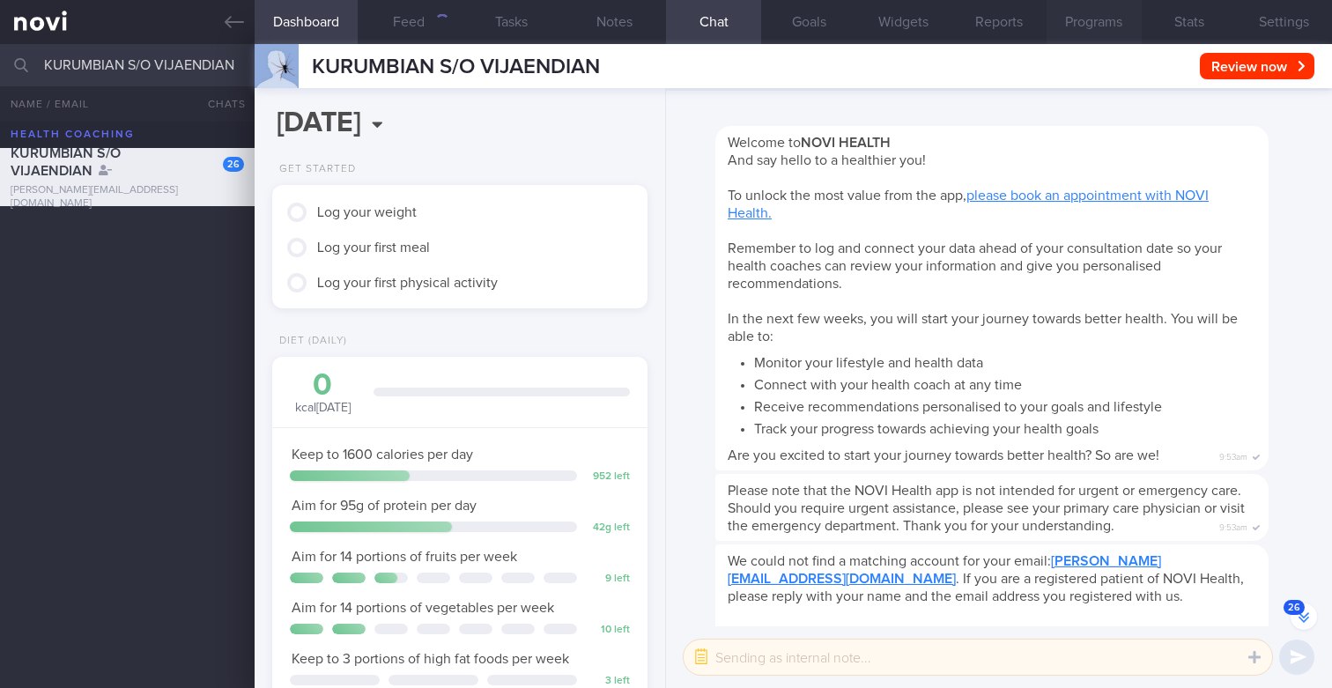
click at [1084, 24] on button "Programs" at bounding box center [1093, 22] width 95 height 44
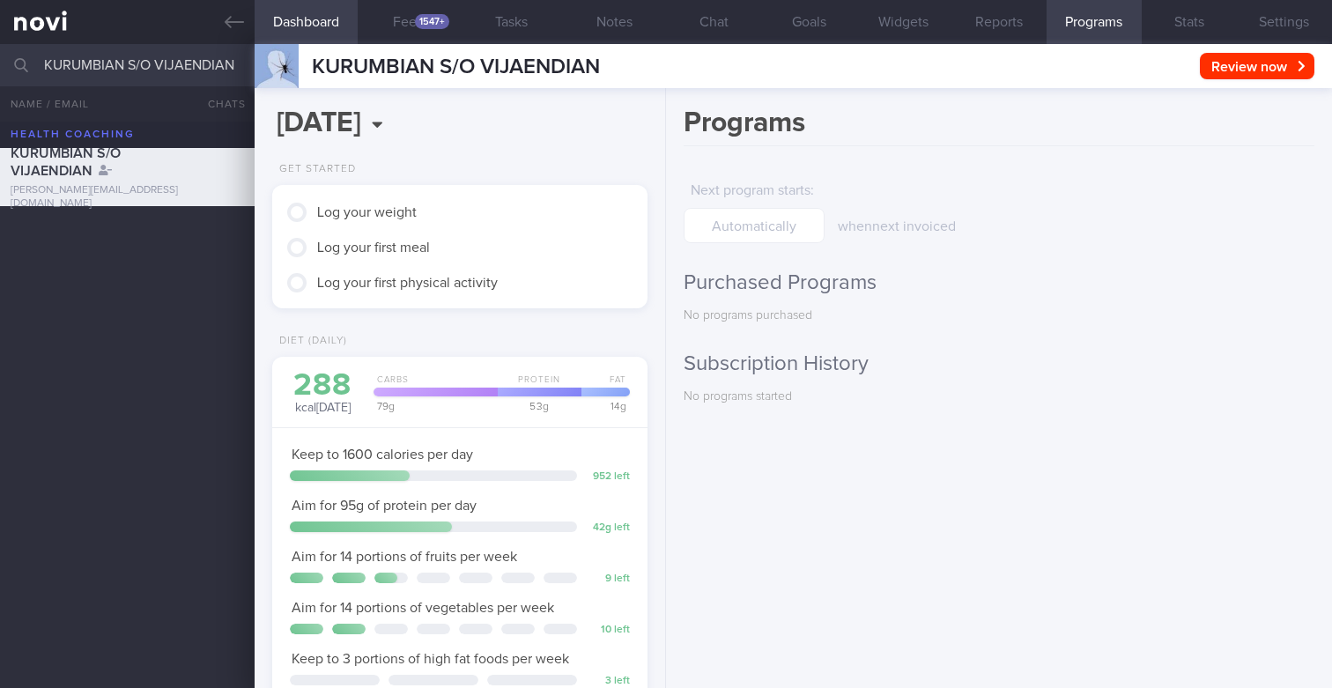
scroll to position [175, 351]
click at [926, 248] on div "Programs Next program starts : when next invoiced Purchased Programs No program…" at bounding box center [999, 388] width 666 height 600
click at [728, 23] on button "Chat" at bounding box center [713, 22] width 95 height 44
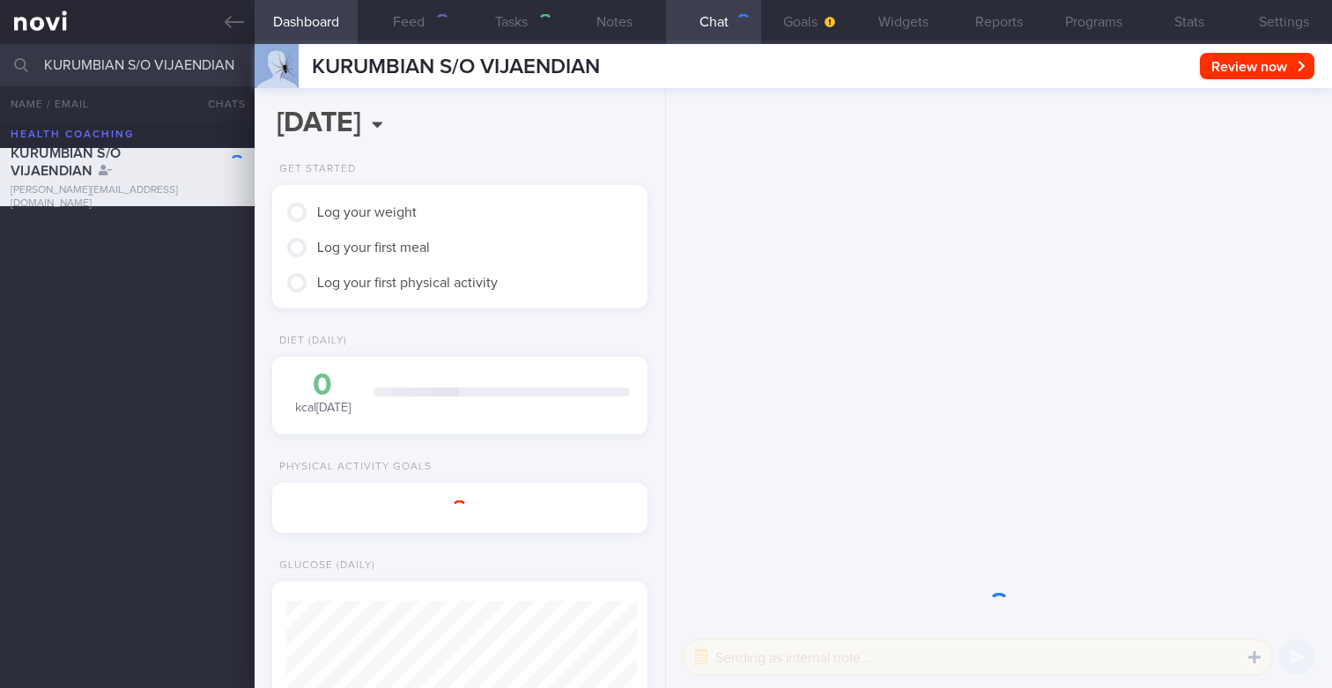
scroll to position [197, 344]
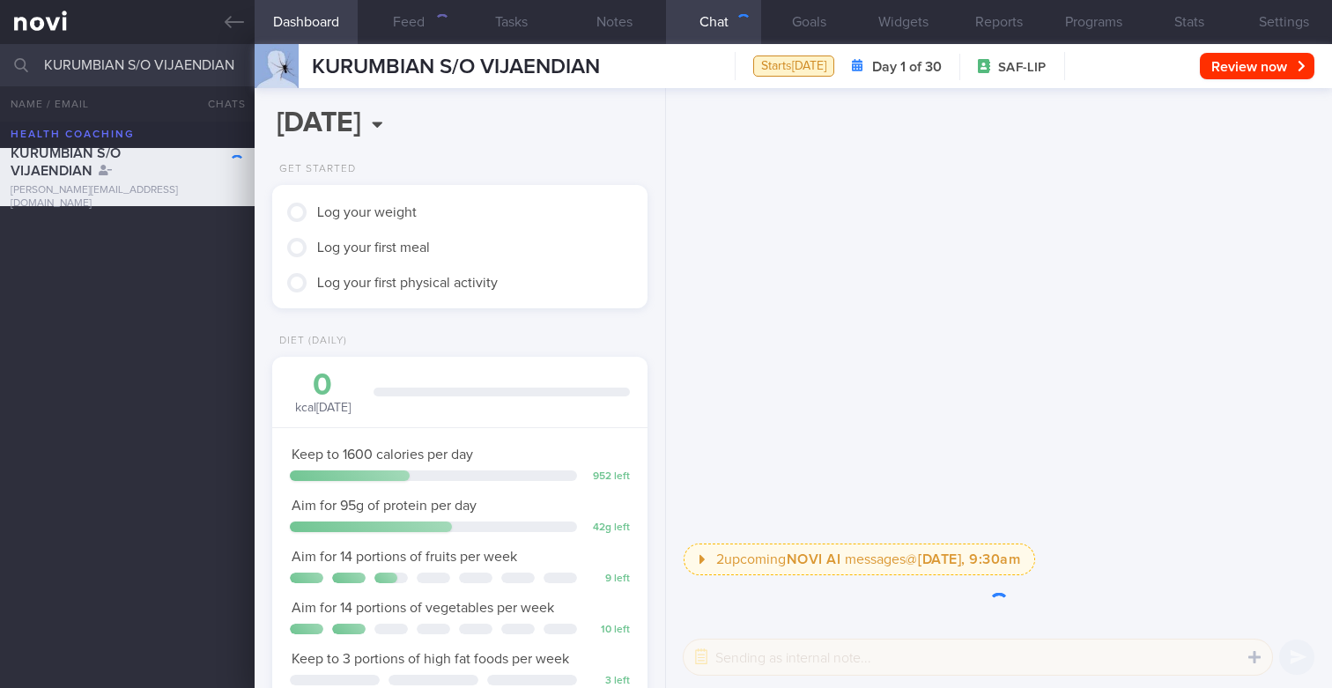
click at [1015, 31] on button "Reports" at bounding box center [998, 22] width 95 height 44
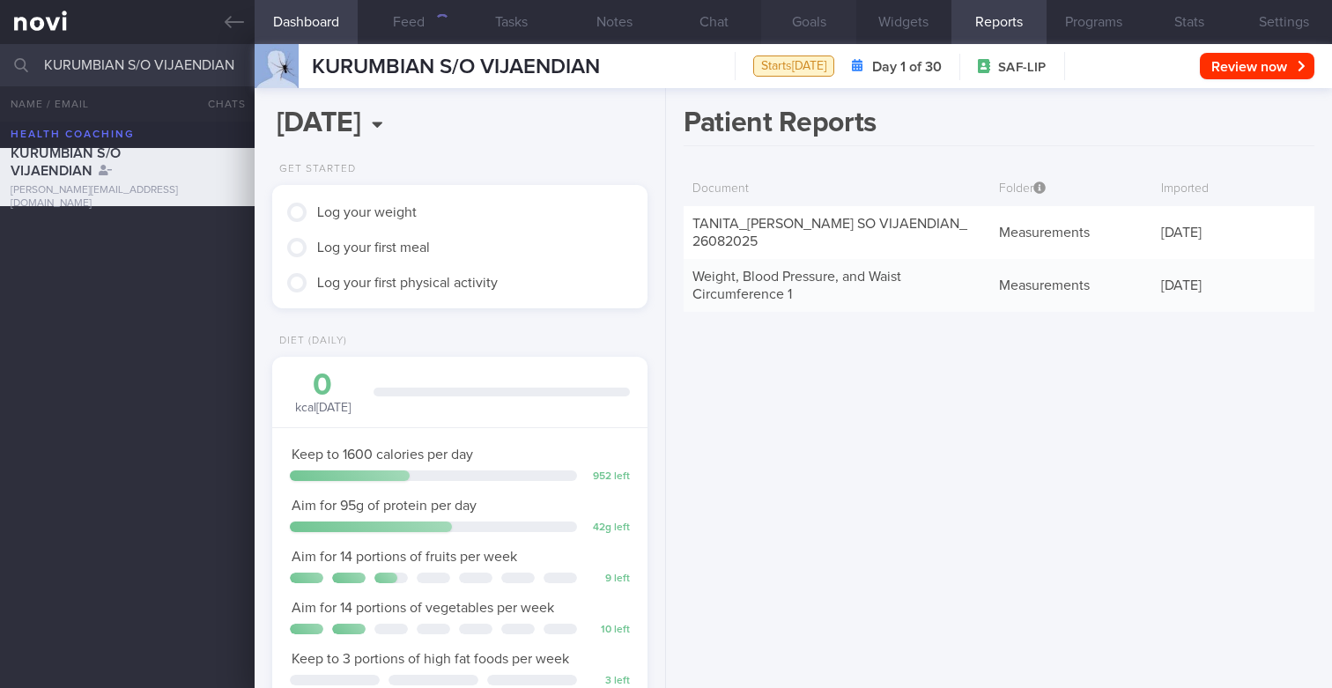
click at [815, 11] on button "Goals" at bounding box center [808, 22] width 95 height 44
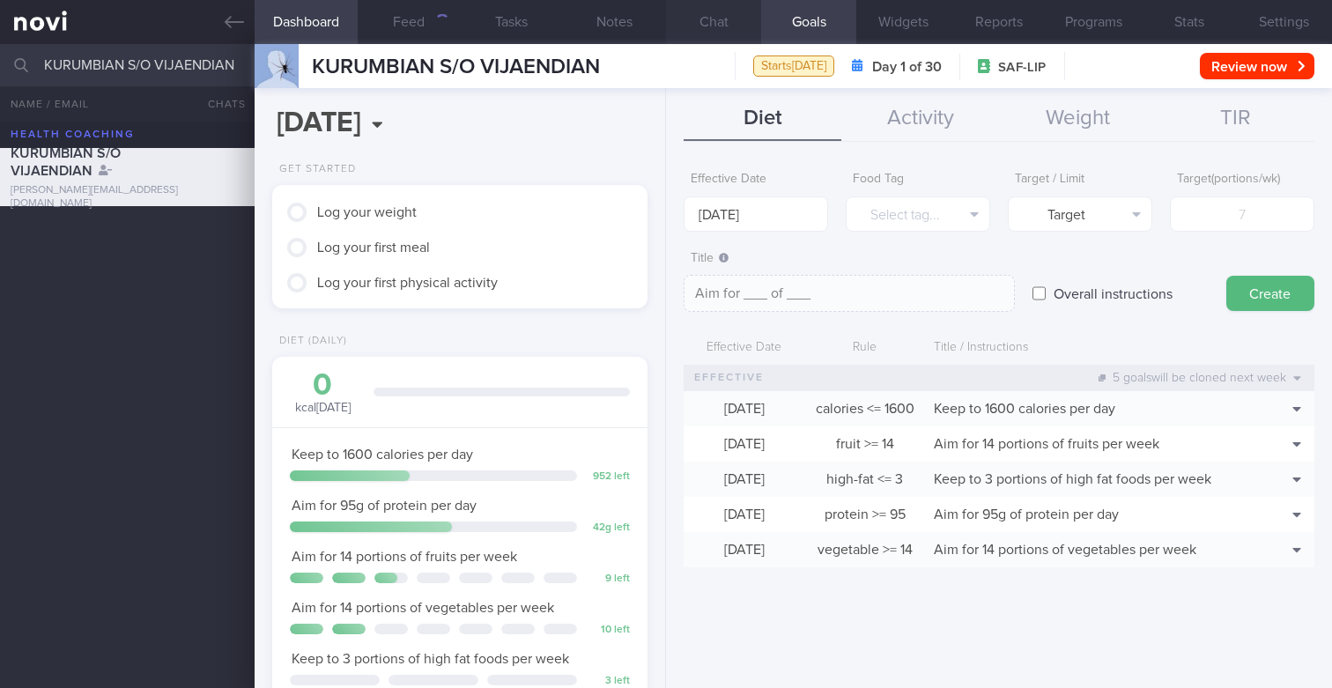
click at [722, 9] on button "Chat" at bounding box center [713, 22] width 95 height 44
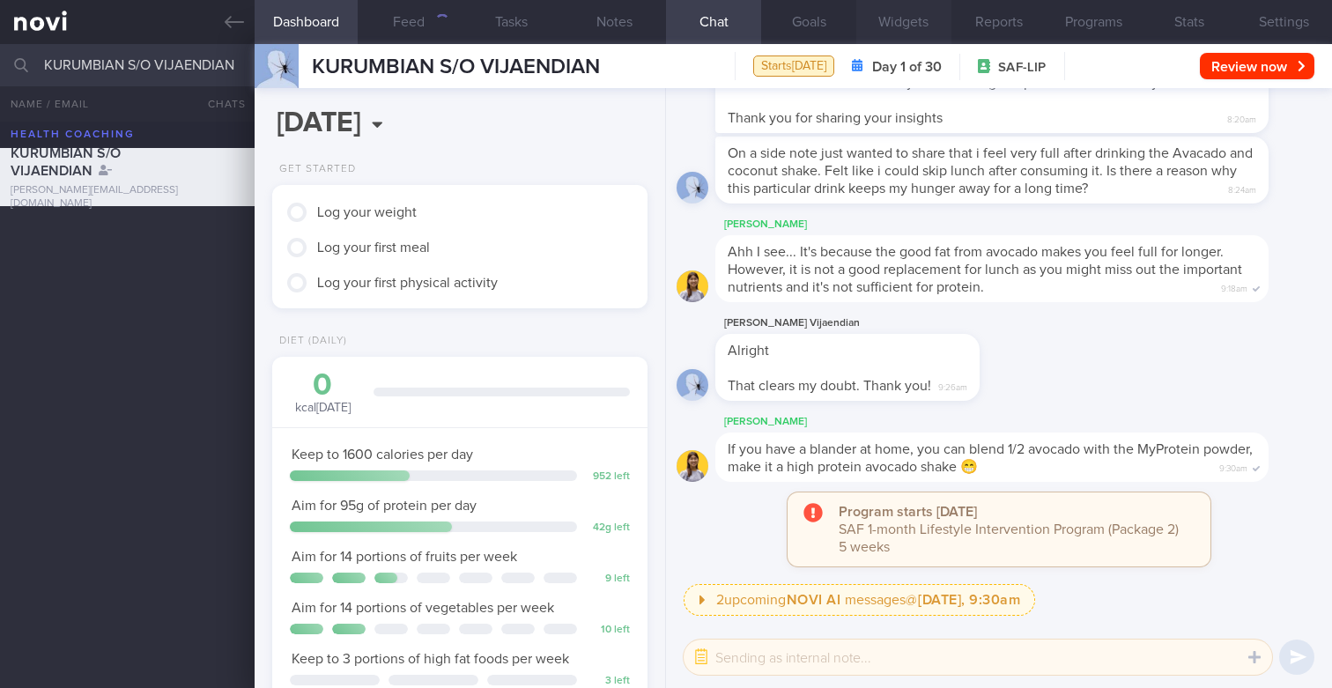
click at [898, 11] on button "Widgets" at bounding box center [903, 22] width 95 height 44
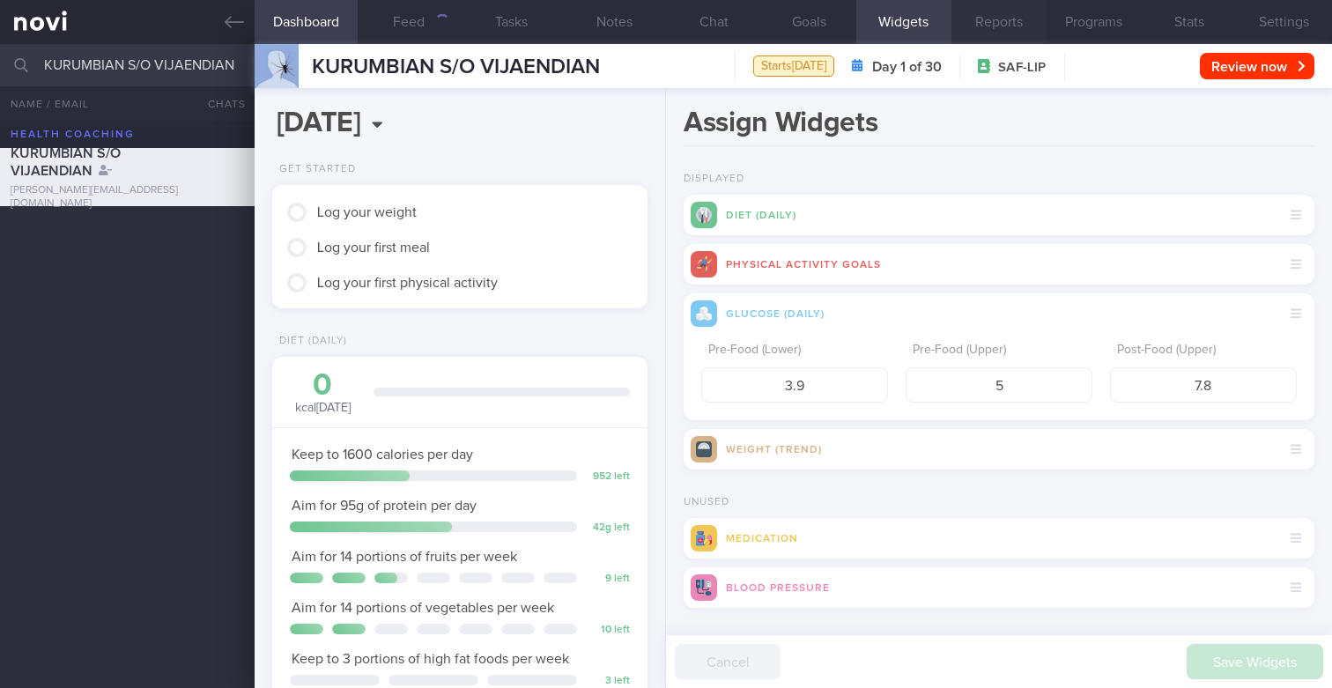
click at [980, 21] on button "Reports" at bounding box center [998, 22] width 95 height 44
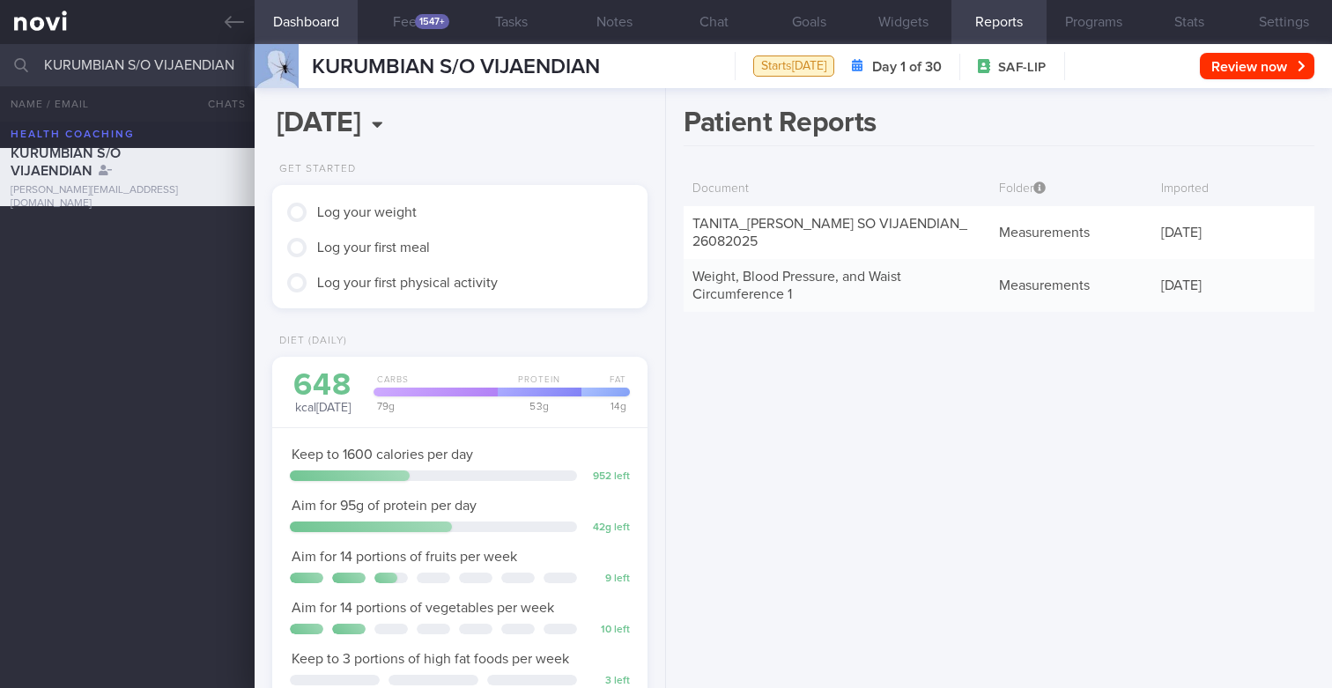
scroll to position [175, 351]
click at [1104, 18] on button "Programs" at bounding box center [1093, 22] width 95 height 44
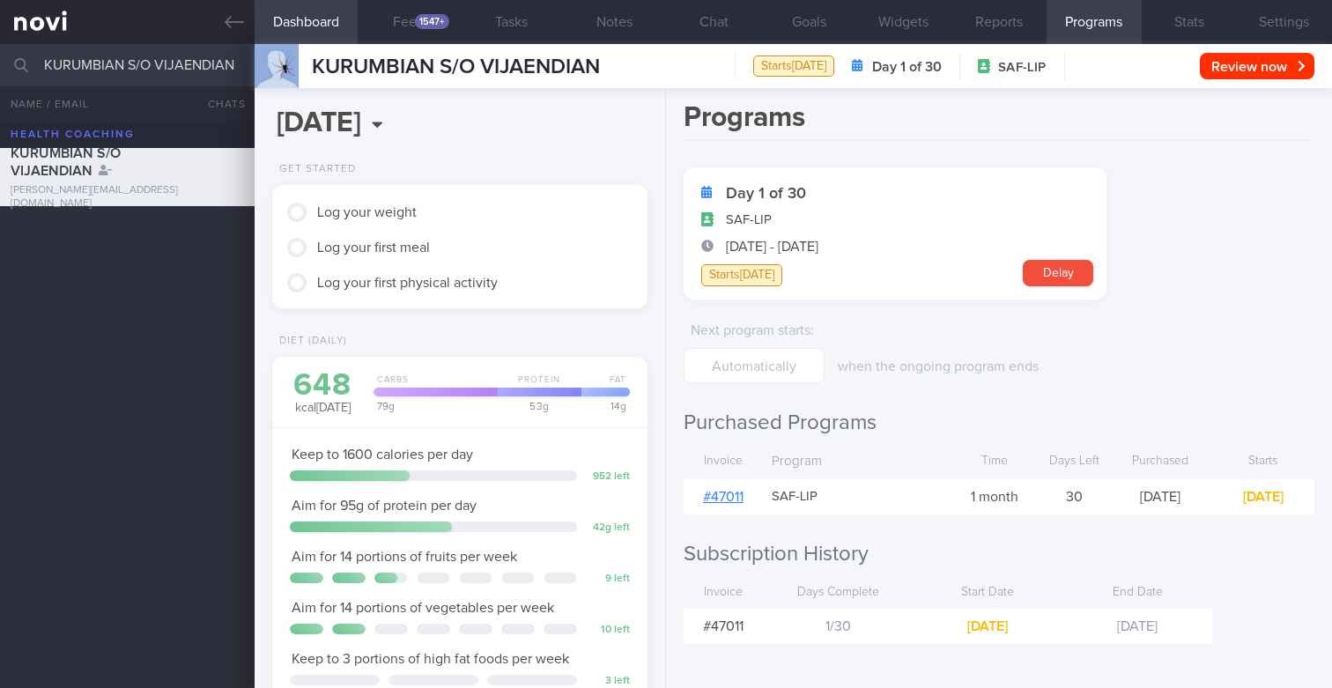
scroll to position [175, 351]
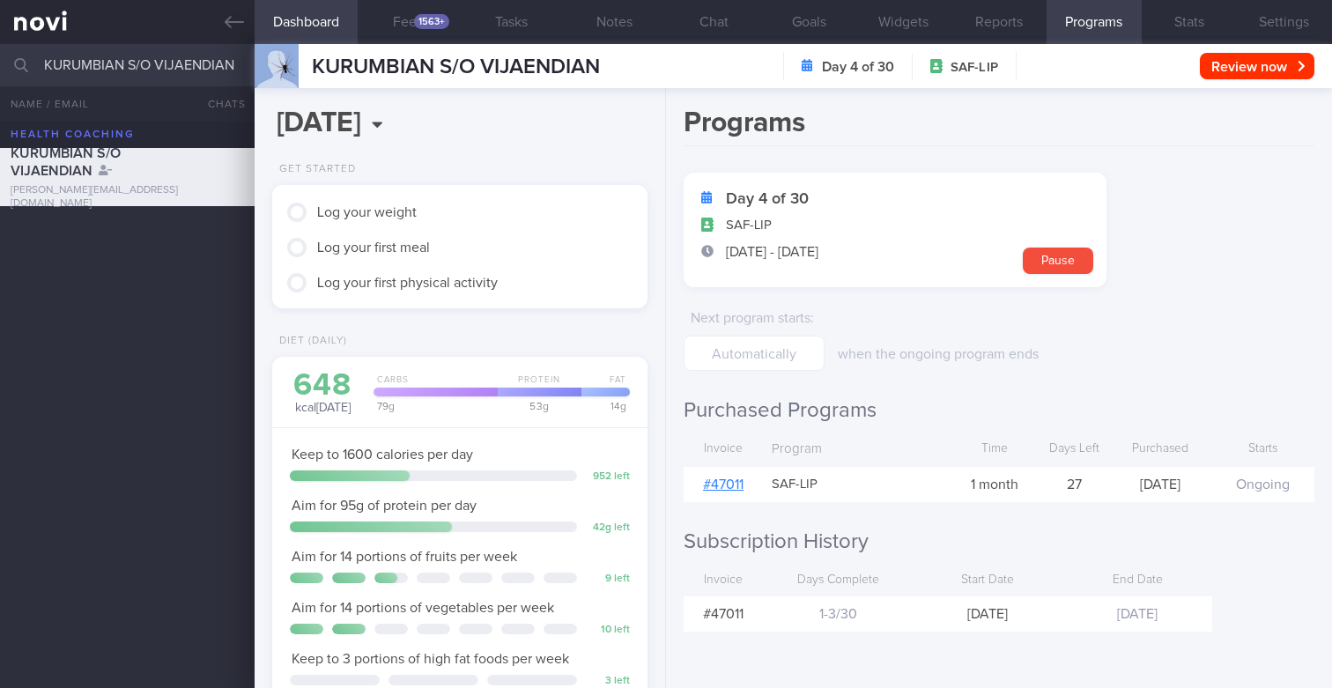
scroll to position [175, 351]
